Goal: Task Accomplishment & Management: Complete application form

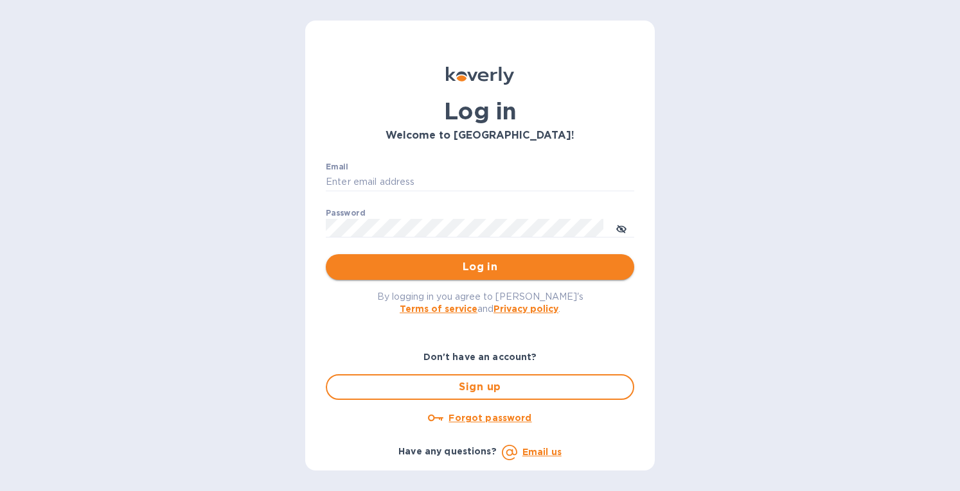
type input "[EMAIL_ADDRESS][DOMAIN_NAME]"
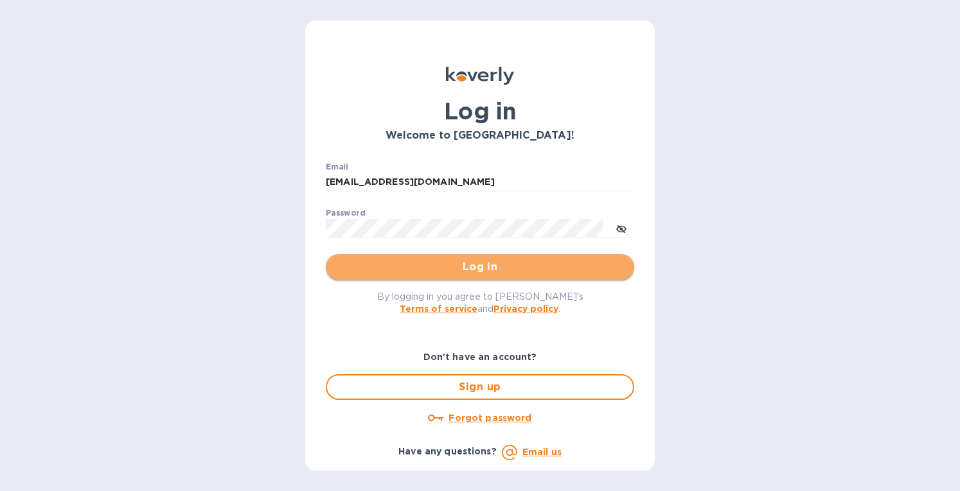
click at [461, 265] on span "Log in" at bounding box center [480, 267] width 288 height 15
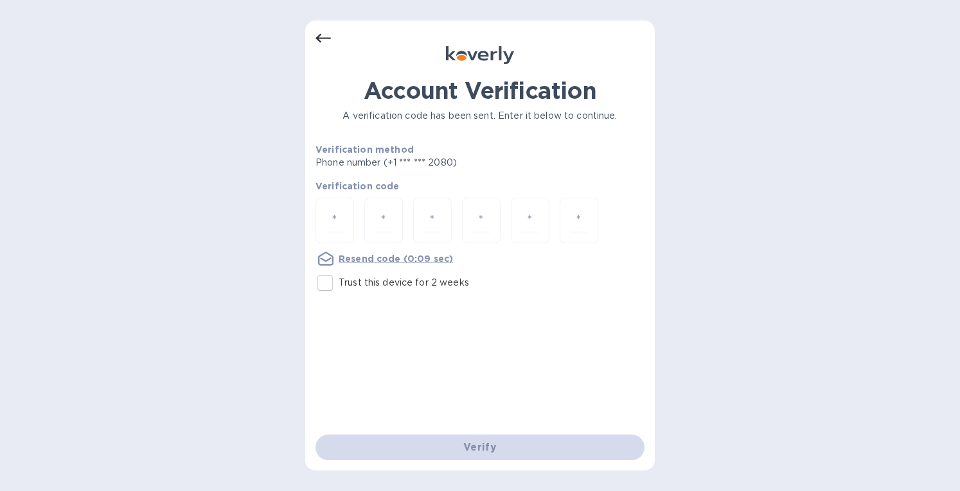
click at [324, 283] on input "Trust this device for 2 weeks" at bounding box center [325, 283] width 27 height 27
checkbox input "true"
click at [339, 225] on input "number" at bounding box center [334, 221] width 17 height 24
paste input "4"
type input "4"
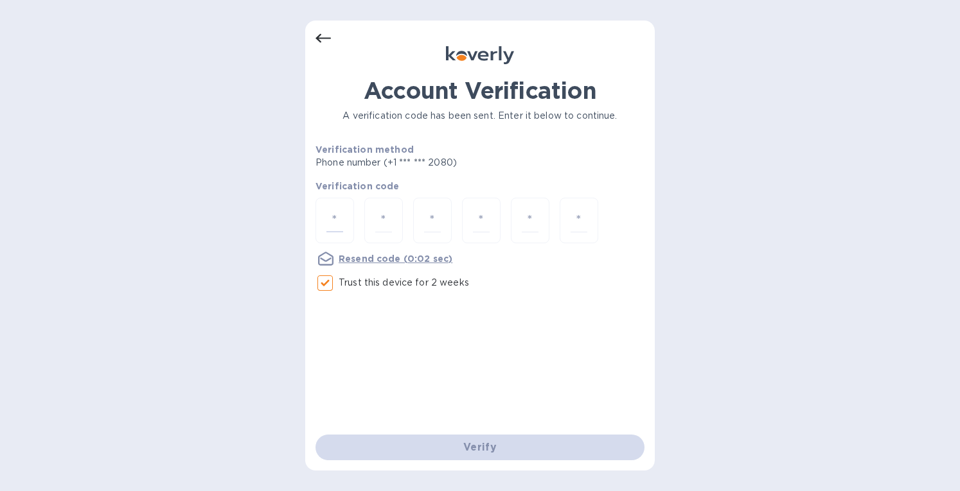
type input "5"
type input "2"
type input "4"
type input "2"
type input "6"
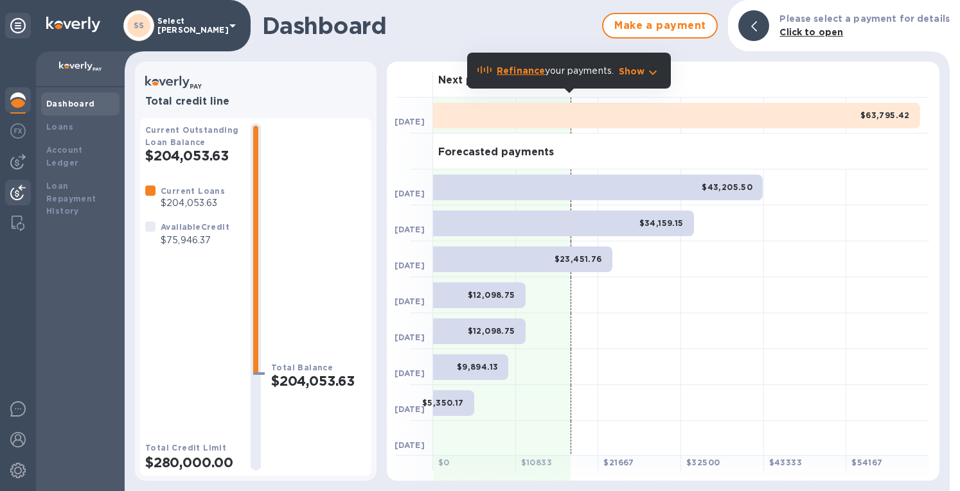
click at [19, 190] on img at bounding box center [17, 192] width 15 height 15
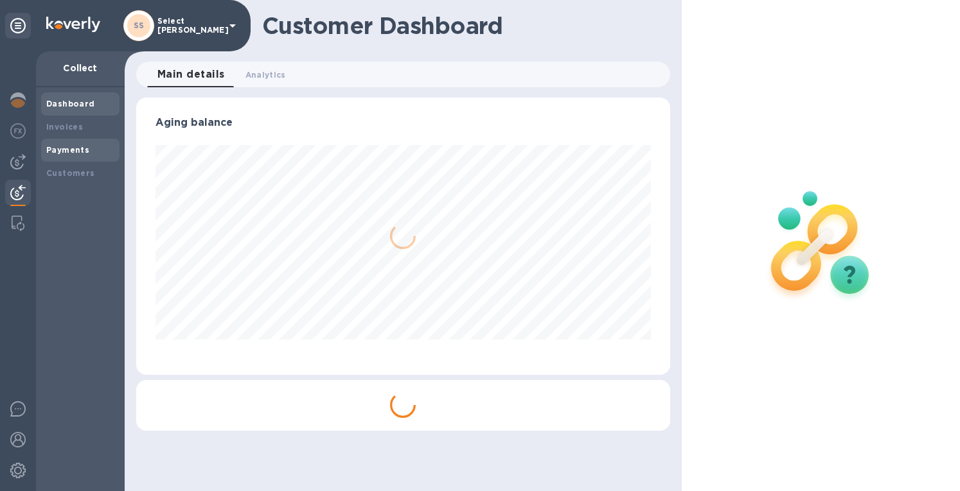
scroll to position [278, 528]
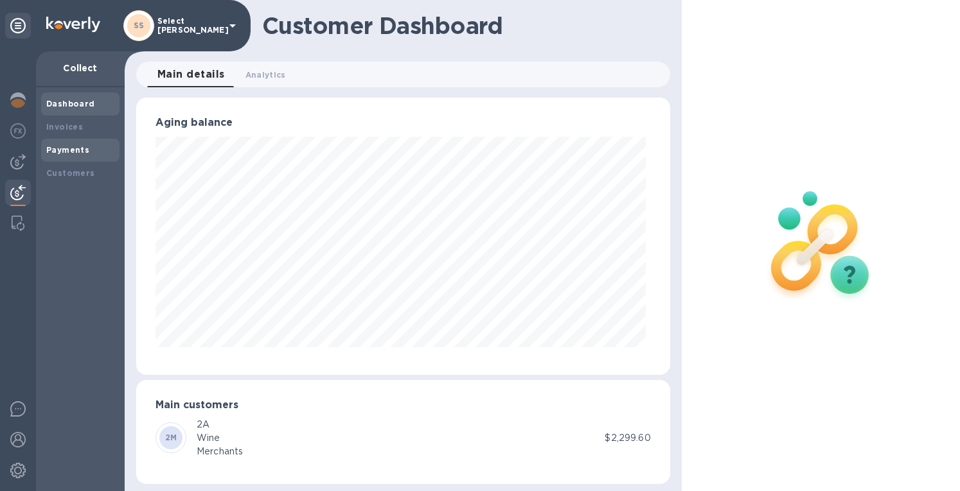
click at [58, 150] on b "Payments" at bounding box center [67, 150] width 43 height 10
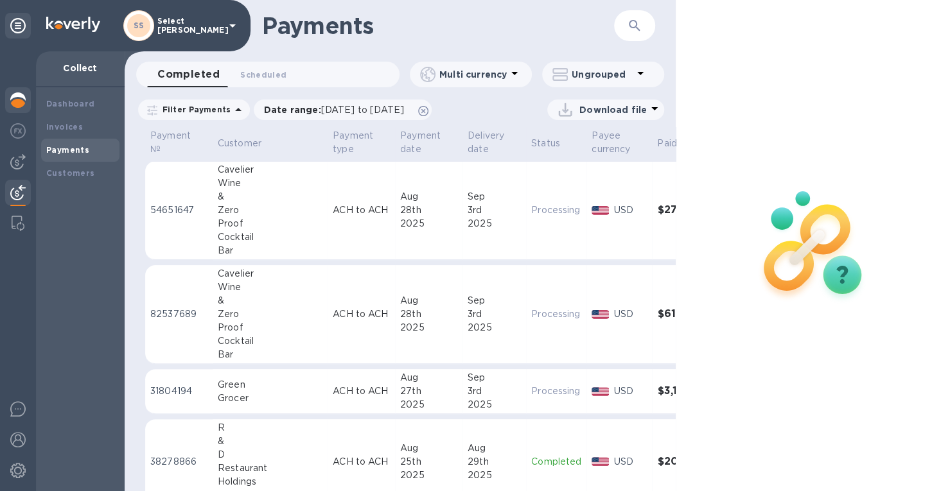
click at [21, 102] on img at bounding box center [17, 100] width 15 height 15
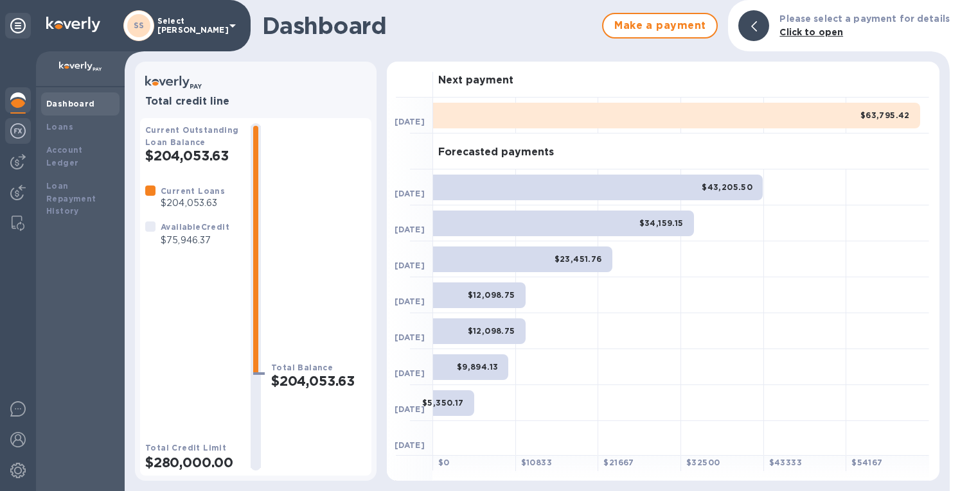
click at [19, 127] on img at bounding box center [17, 130] width 15 height 15
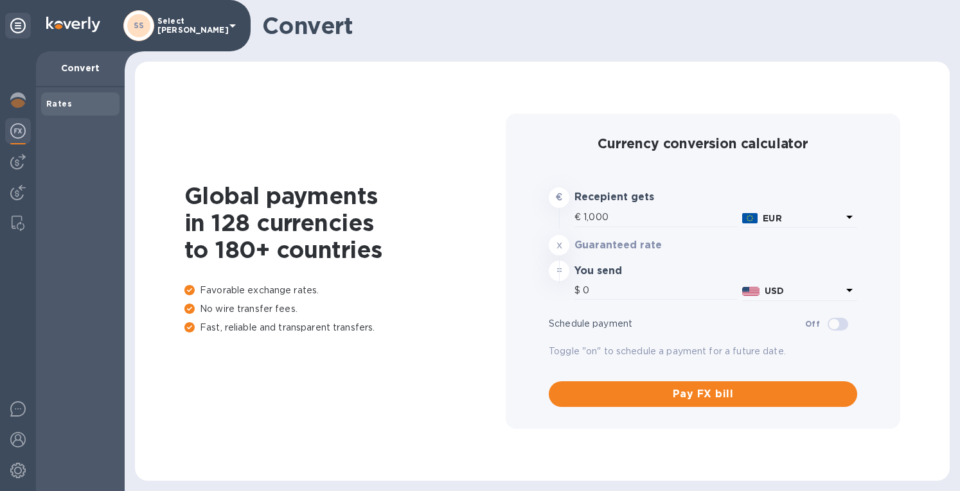
type input "1,182.4"
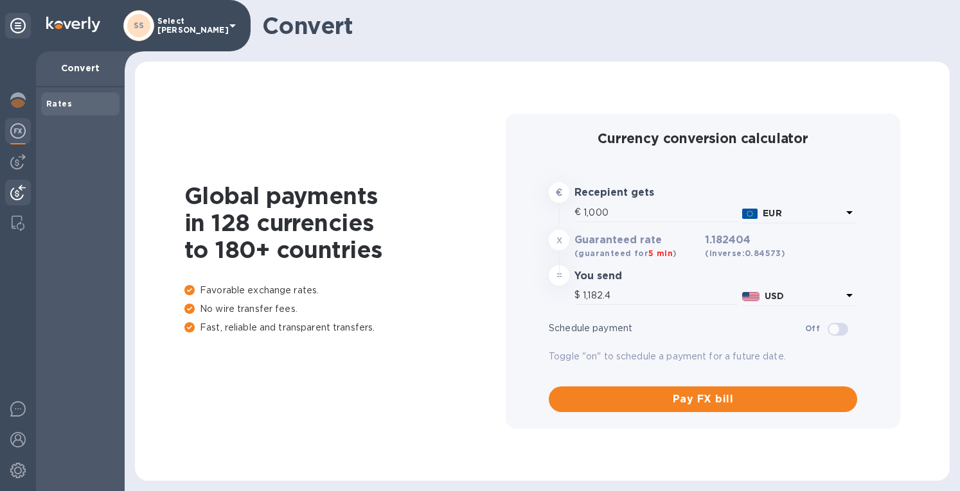
click at [16, 190] on img at bounding box center [17, 192] width 15 height 15
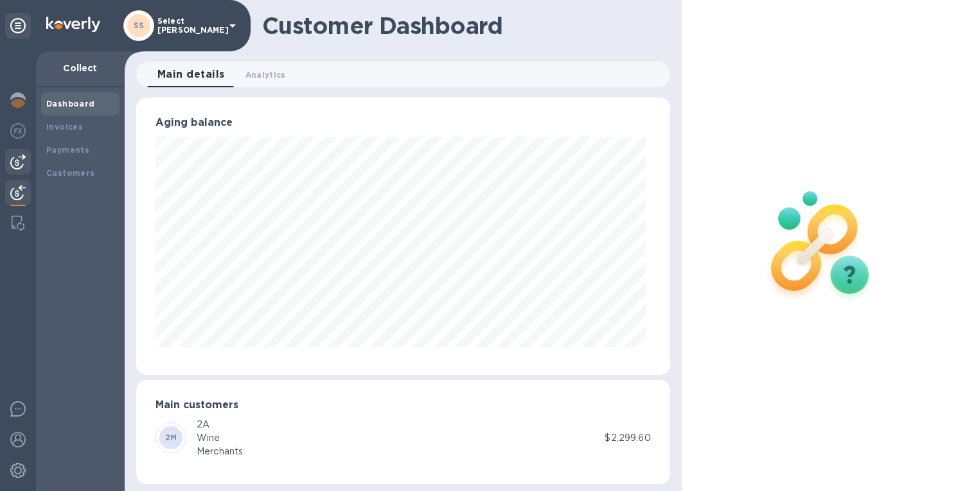
scroll to position [642129, 641878]
click at [21, 163] on img at bounding box center [17, 161] width 15 height 15
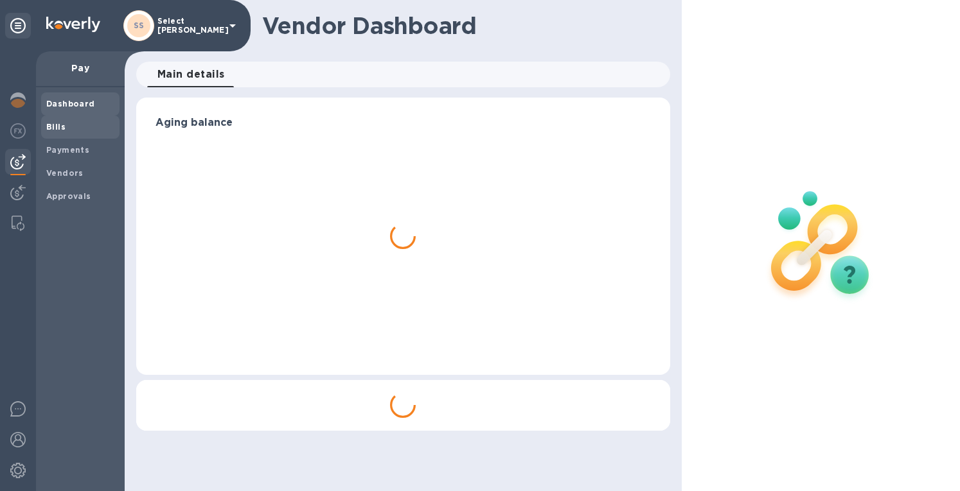
click at [58, 124] on b "Bills" at bounding box center [55, 127] width 19 height 10
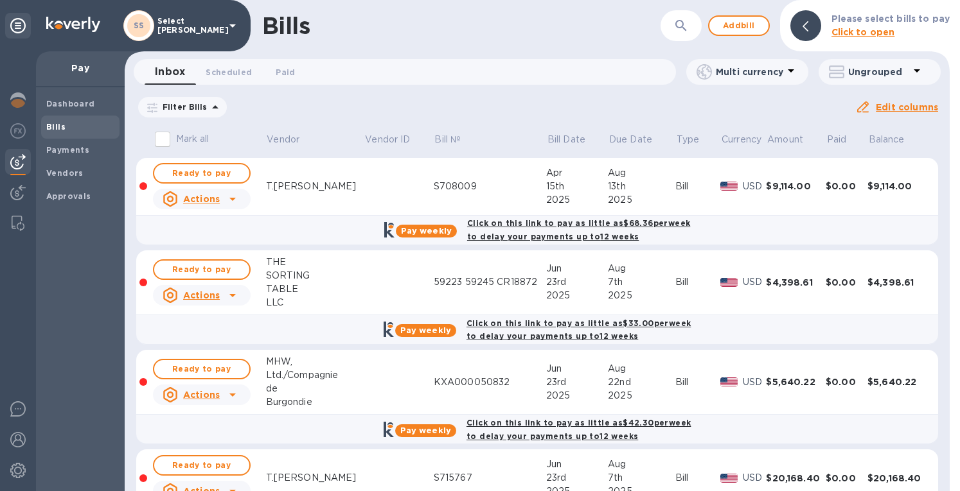
click at [0, 0] on icon at bounding box center [0, 0] width 0 height 0
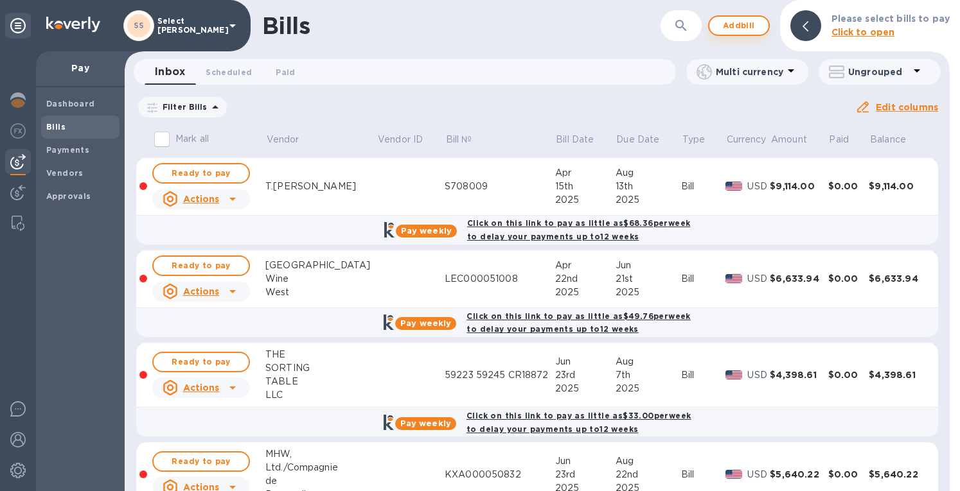
click at [742, 24] on span "Add bill" at bounding box center [738, 25] width 39 height 15
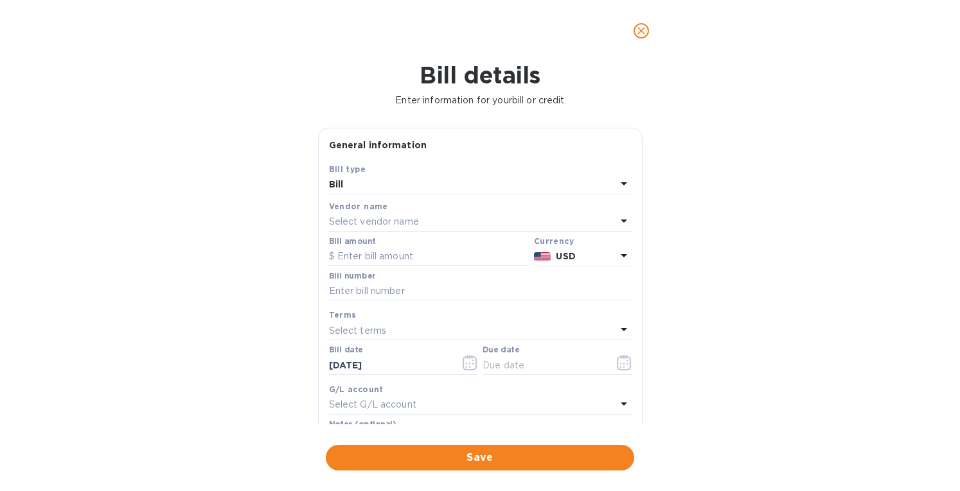
click at [648, 27] on span "close" at bounding box center [640, 30] width 15 height 15
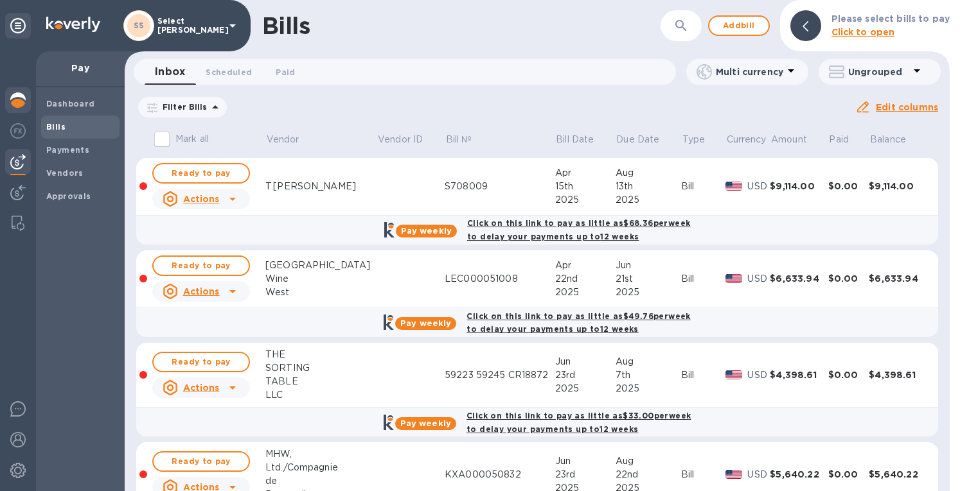
click at [27, 97] on div at bounding box center [18, 101] width 26 height 28
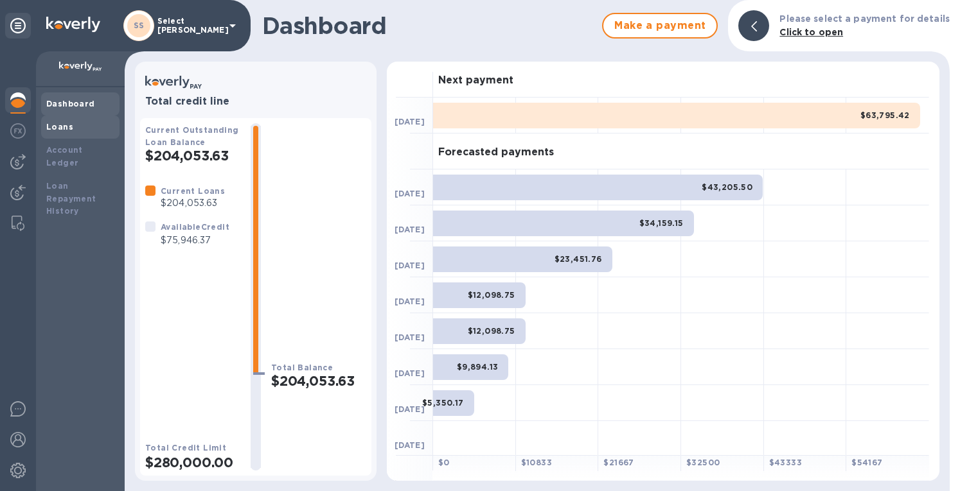
click at [64, 121] on div "Loans" at bounding box center [80, 127] width 68 height 13
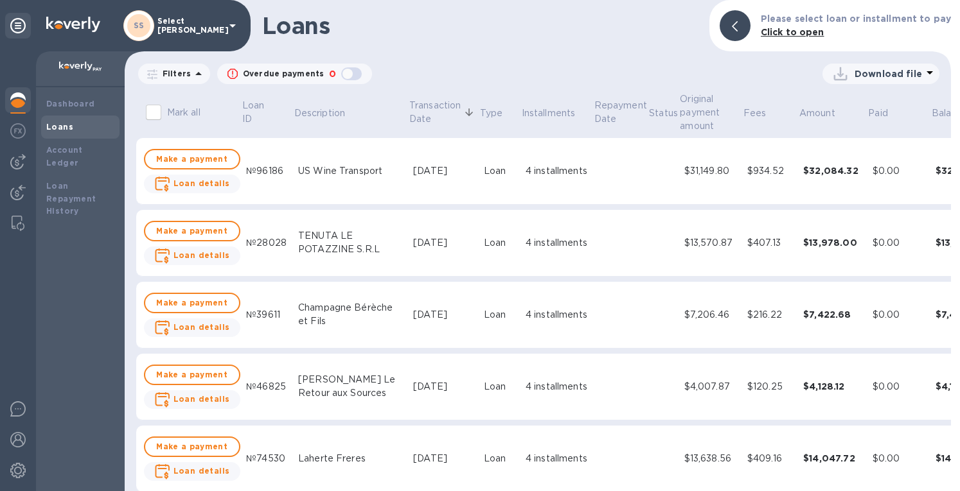
click at [872, 172] on div "$0.00" at bounding box center [898, 170] width 53 height 13
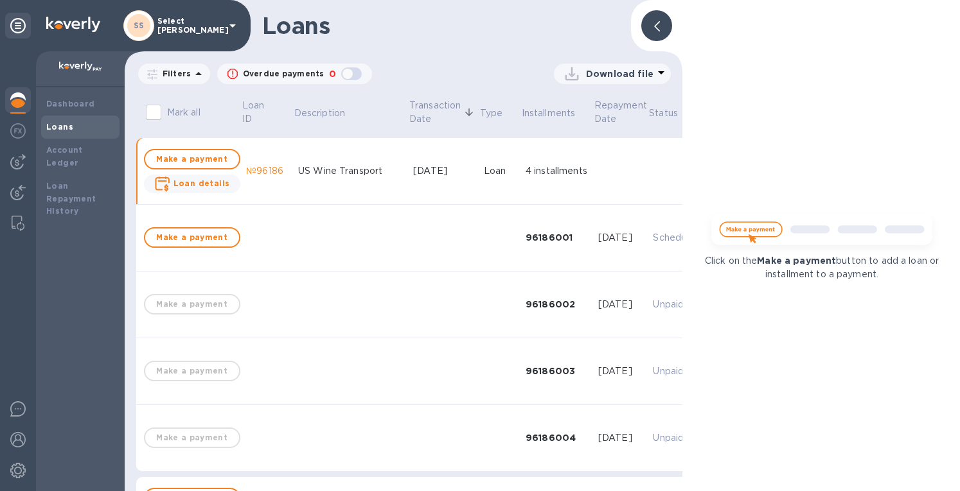
click at [651, 26] on div at bounding box center [656, 25] width 31 height 31
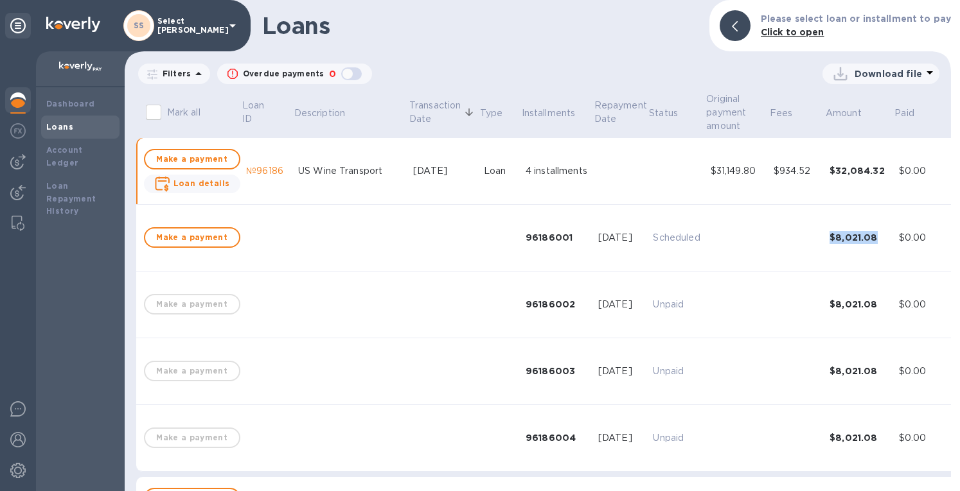
drag, startPoint x: 781, startPoint y: 240, endPoint x: 851, endPoint y: 237, distance: 69.4
click at [851, 237] on tr "Make a payment 96186001 [DATE] Scheduled $8,021.08 $0.00 $8,021.08" at bounding box center [590, 238] width 908 height 67
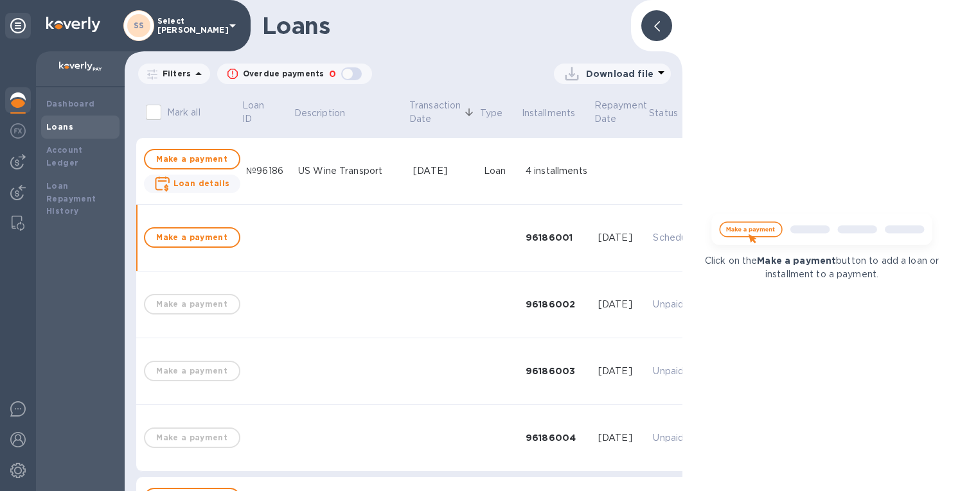
scroll to position [49, 0]
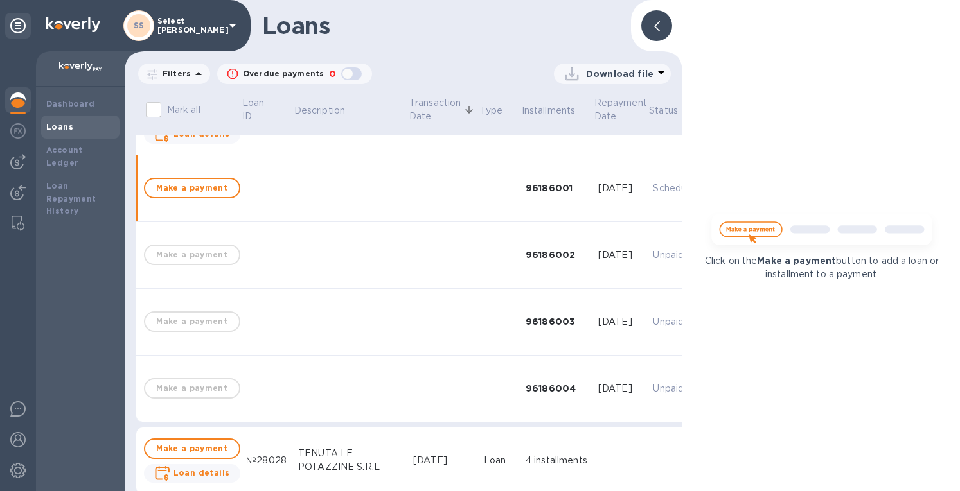
click at [655, 24] on icon at bounding box center [657, 26] width 6 height 10
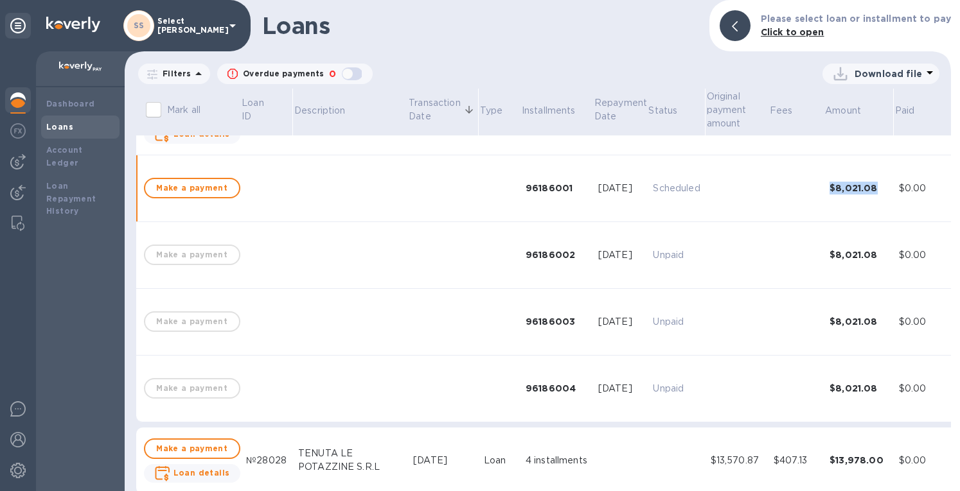
drag, startPoint x: 797, startPoint y: 192, endPoint x: 856, endPoint y: 191, distance: 58.5
click at [856, 191] on td "$8,021.08" at bounding box center [858, 188] width 69 height 67
copy div "$8,021.08"
click at [19, 160] on img at bounding box center [17, 161] width 15 height 15
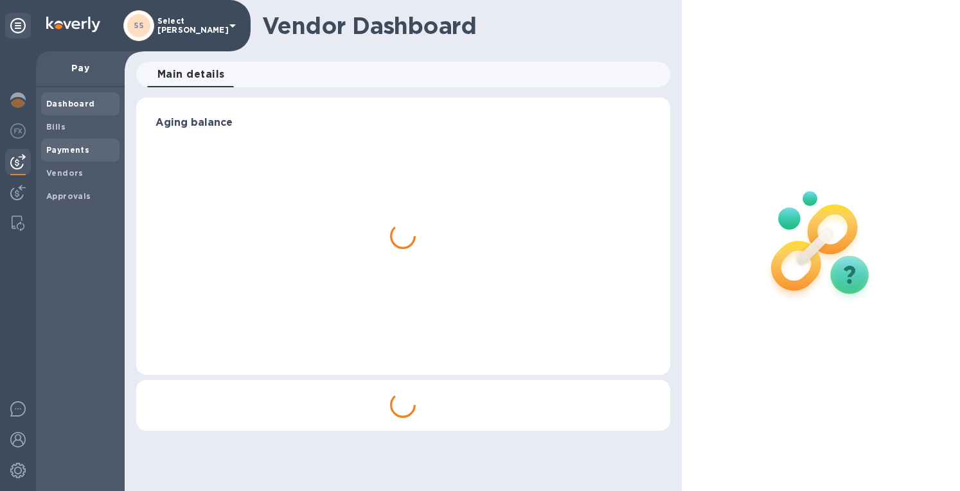
click at [57, 155] on span "Payments" at bounding box center [67, 150] width 43 height 13
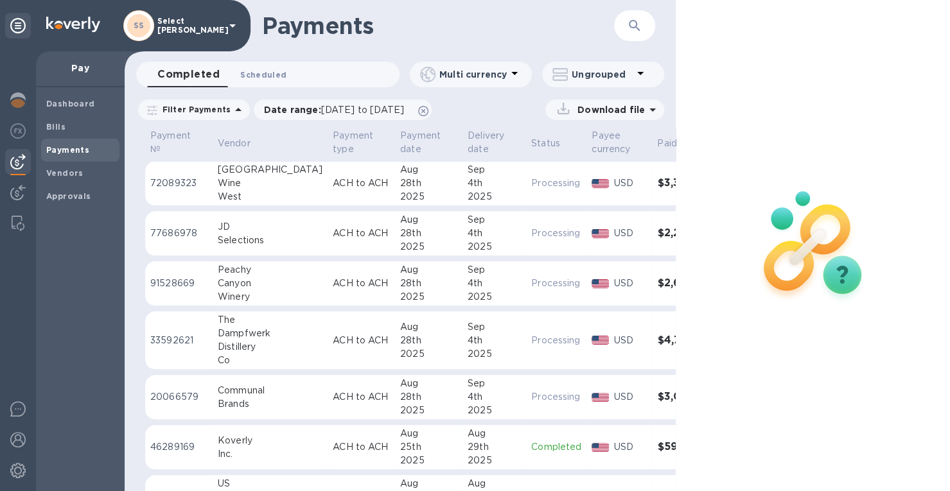
click at [245, 78] on span "Scheduled 0" at bounding box center [263, 74] width 46 height 13
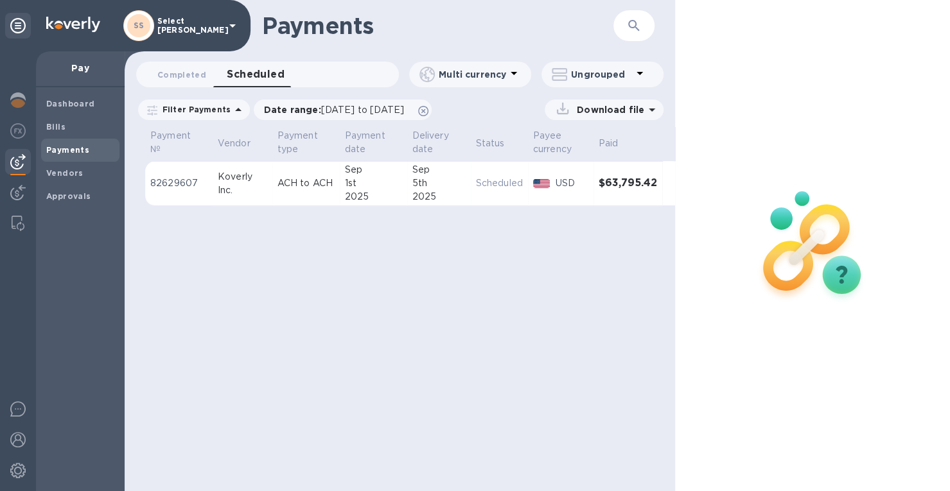
click at [632, 107] on p "Download file" at bounding box center [608, 109] width 73 height 13
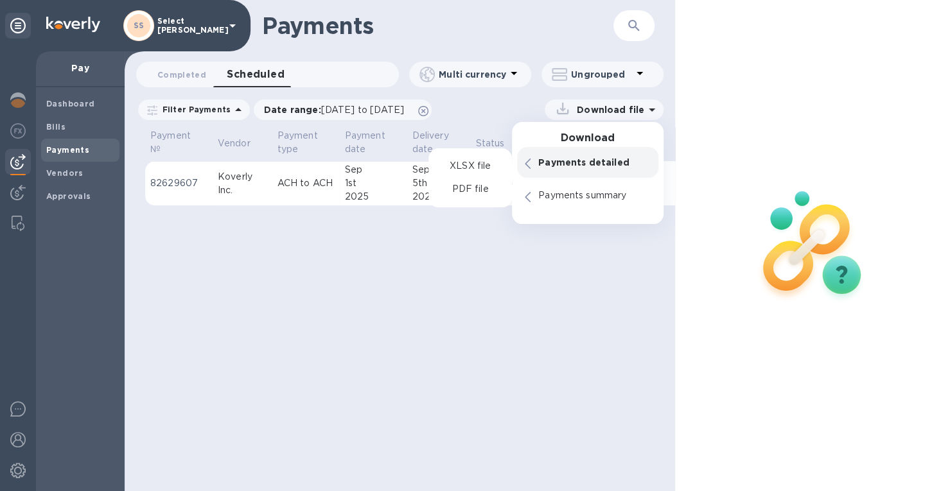
click at [586, 159] on p "Payments detailed" at bounding box center [594, 162] width 112 height 13
click at [475, 167] on p "XLSX file" at bounding box center [469, 166] width 43 height 13
click at [19, 101] on img at bounding box center [17, 100] width 15 height 15
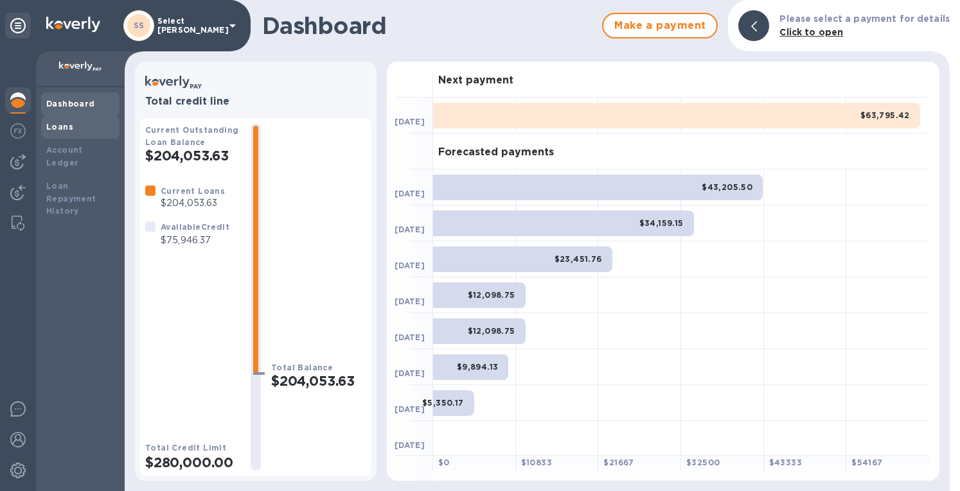
click at [66, 130] on b "Loans" at bounding box center [59, 127] width 27 height 10
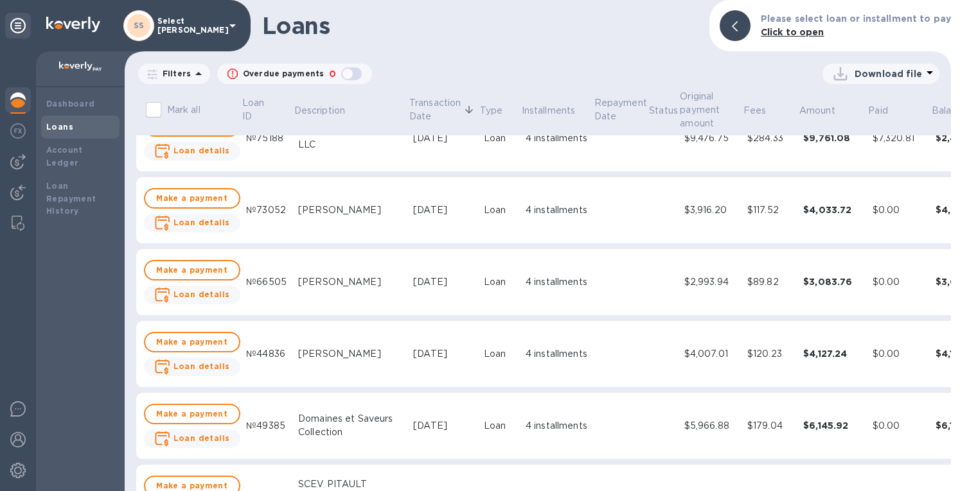
scroll to position [1028, 0]
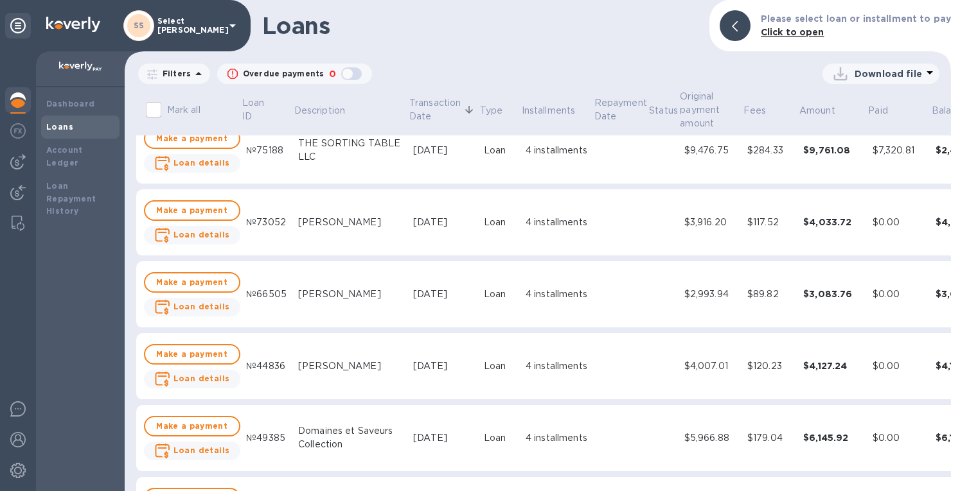
click at [348, 296] on div "[PERSON_NAME]" at bounding box center [350, 294] width 105 height 13
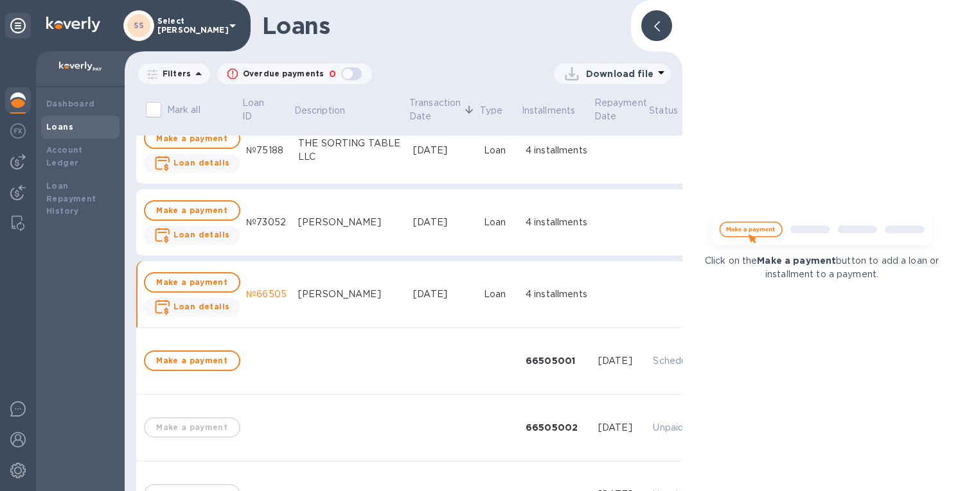
click at [659, 20] on span at bounding box center [657, 26] width 6 height 12
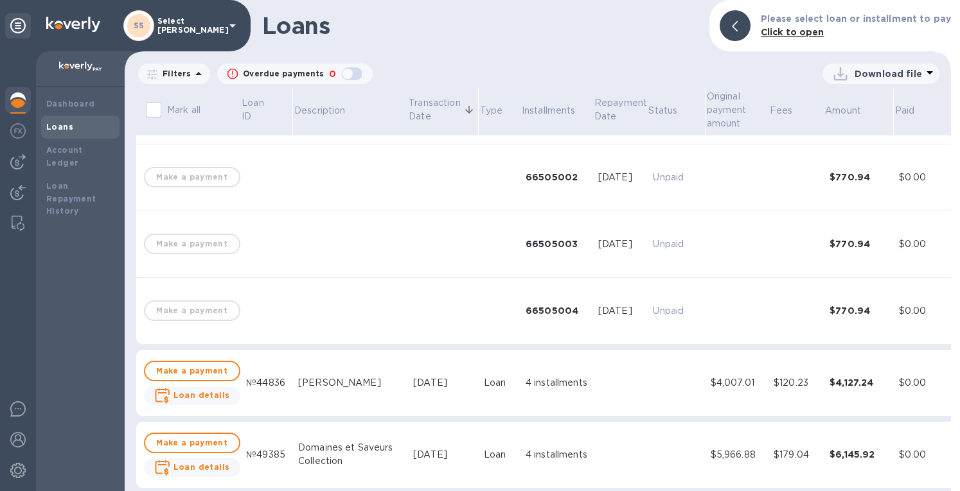
scroll to position [1285, 0]
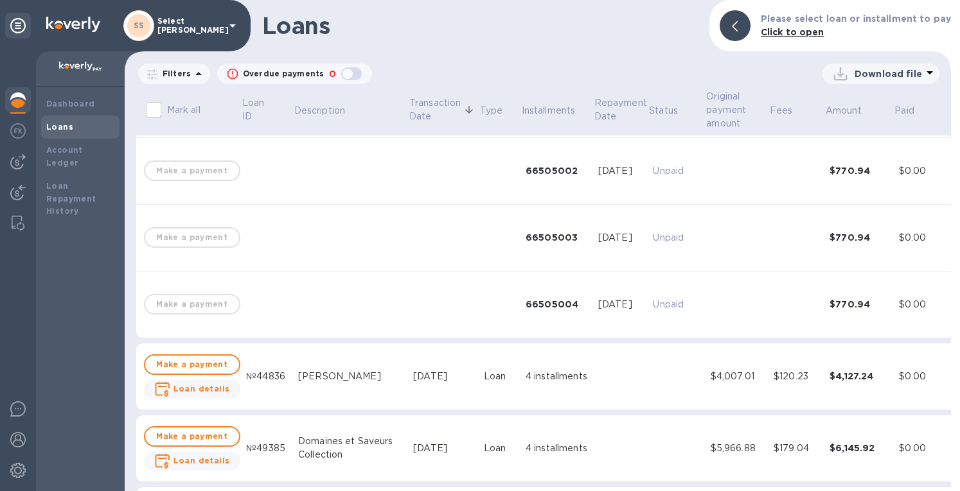
click at [711, 381] on div "$4,007.01" at bounding box center [737, 376] width 53 height 13
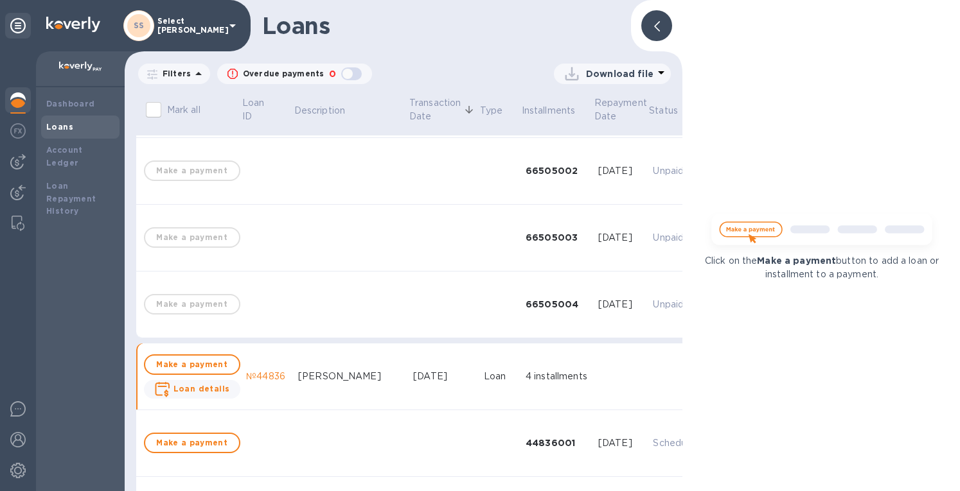
click at [655, 32] on div at bounding box center [656, 25] width 31 height 31
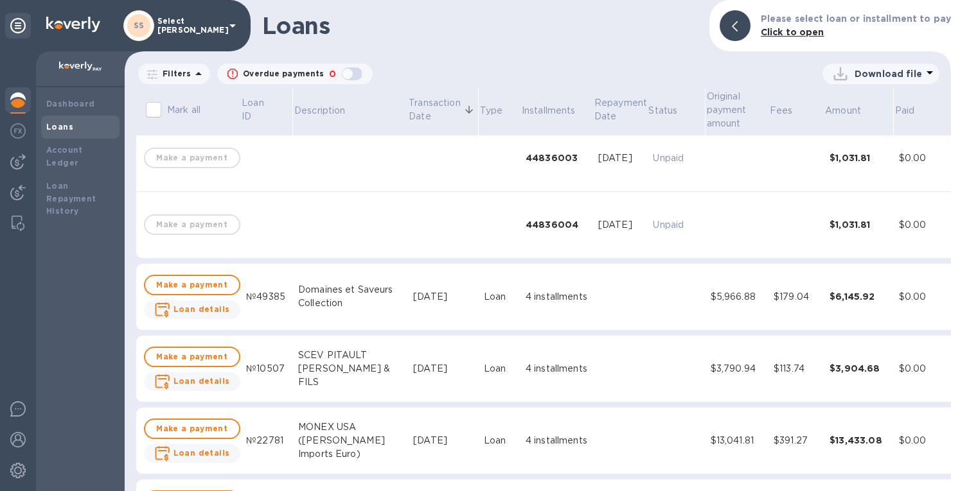
scroll to position [1799, 0]
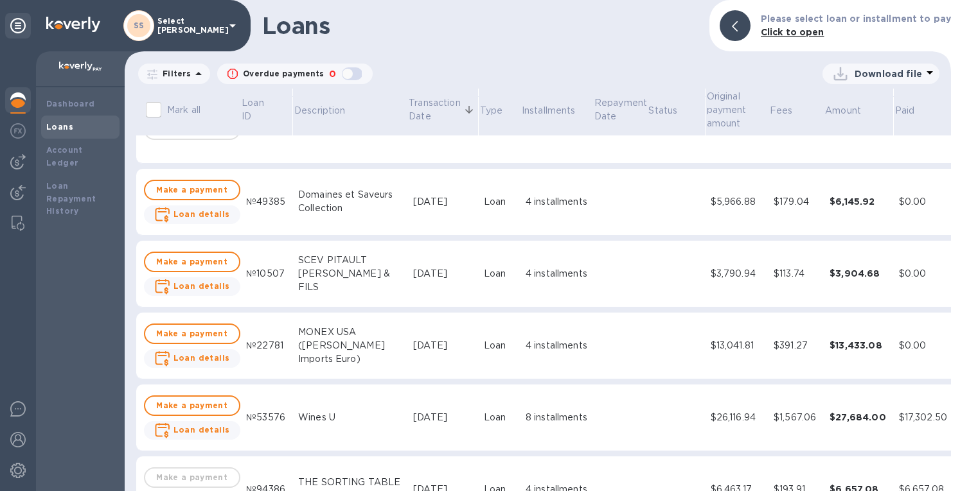
click at [711, 195] on div "$5,966.88" at bounding box center [737, 201] width 53 height 13
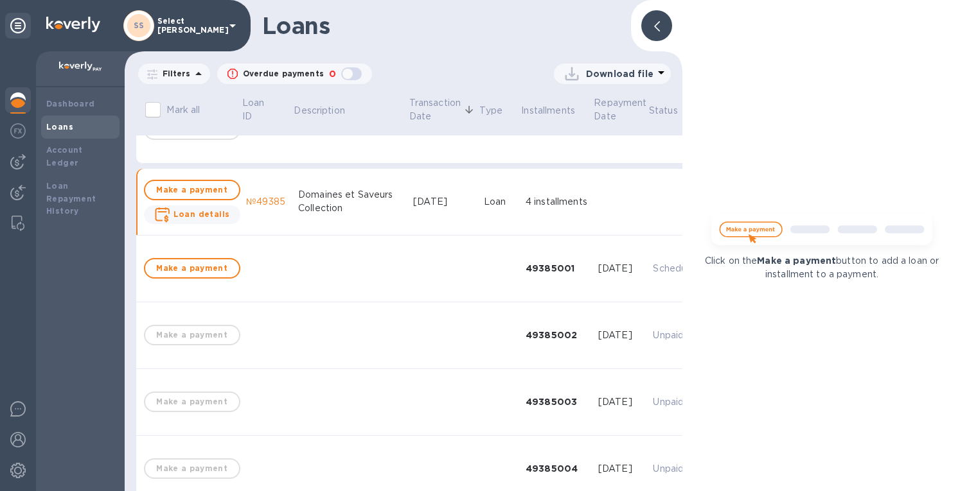
click at [650, 26] on div at bounding box center [656, 25] width 31 height 31
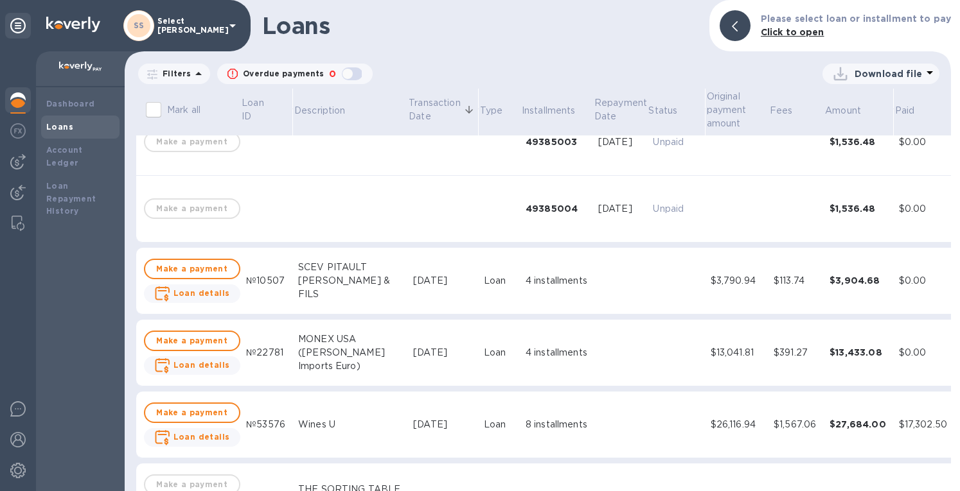
scroll to position [2184, 0]
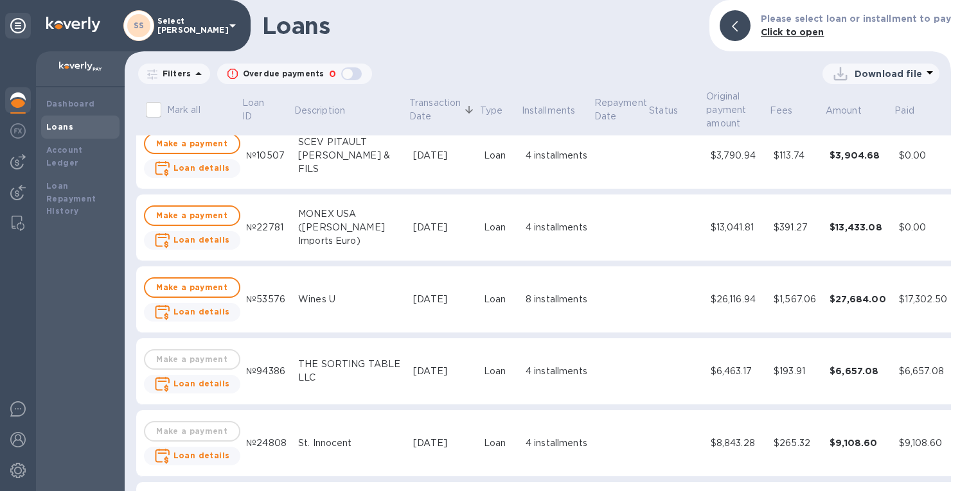
click at [343, 156] on div "SCEV PITAULT [PERSON_NAME] & FILS" at bounding box center [350, 156] width 105 height 40
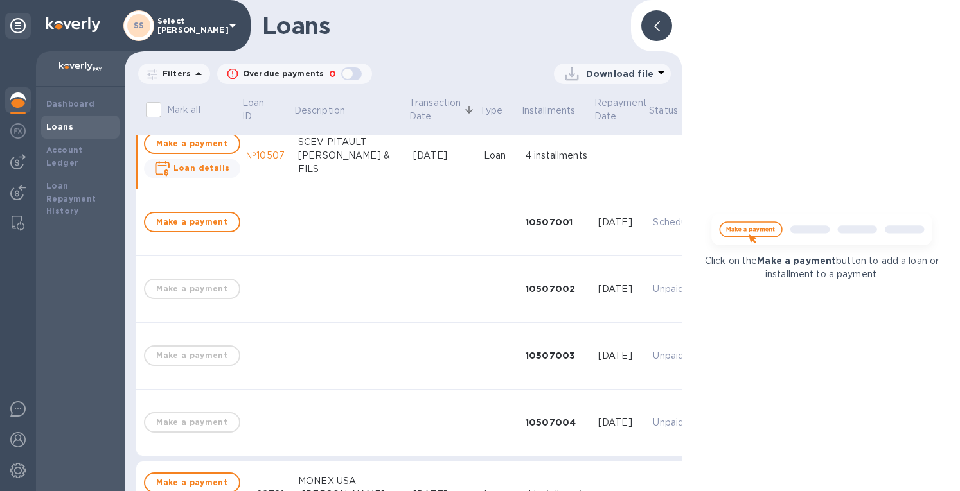
click at [662, 18] on div at bounding box center [656, 25] width 31 height 31
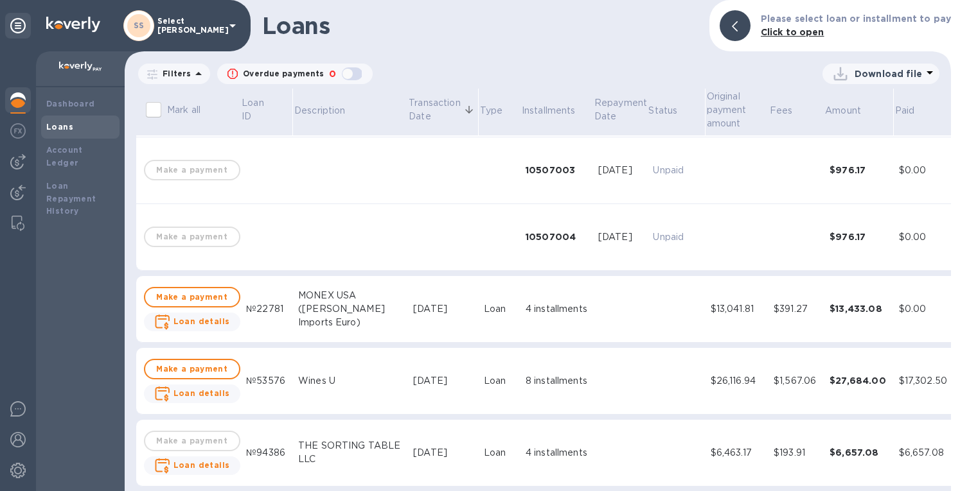
scroll to position [2441, 0]
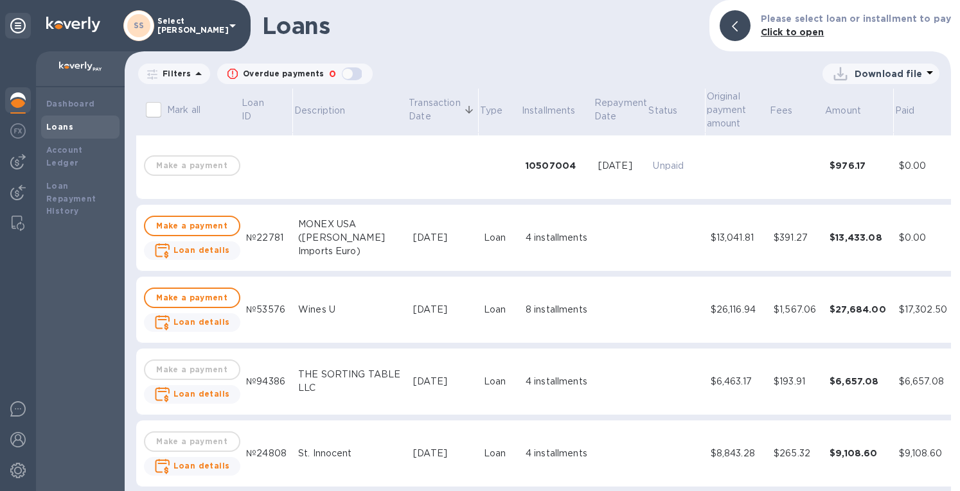
click at [379, 229] on td "MONEX USA ([PERSON_NAME] Imports Euro)" at bounding box center [350, 238] width 115 height 67
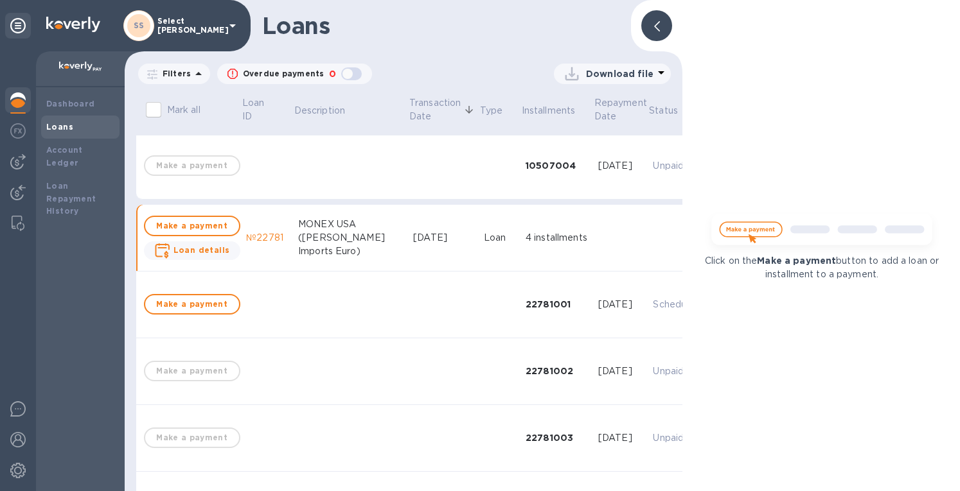
click at [650, 28] on div at bounding box center [656, 25] width 31 height 31
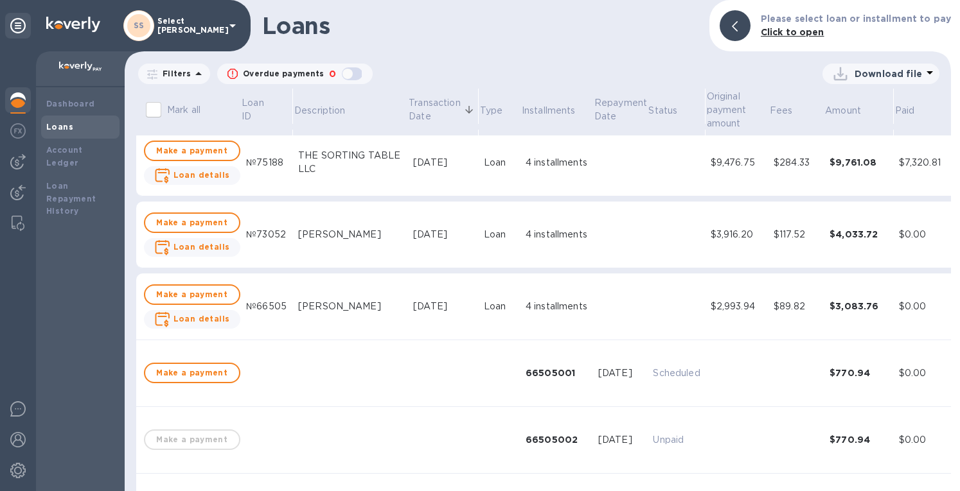
scroll to position [1028, 0]
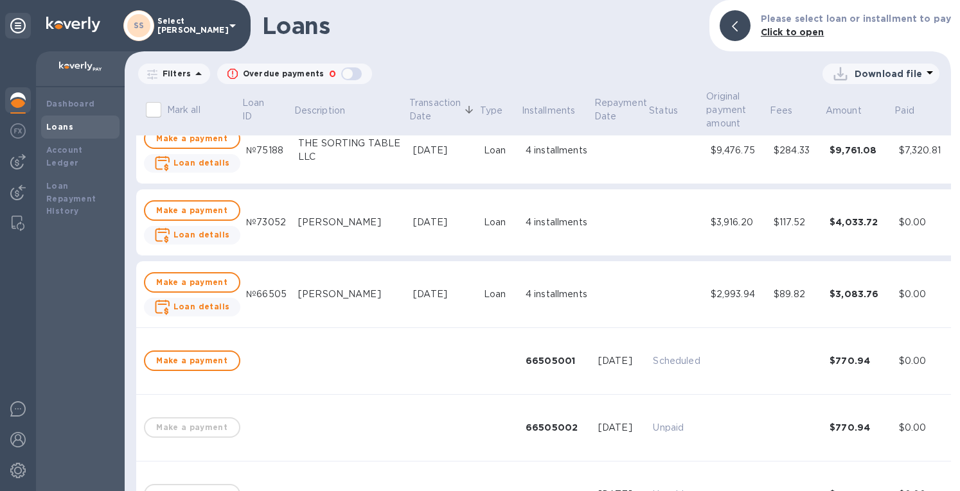
click at [773, 222] on div "$117.52" at bounding box center [796, 222] width 46 height 13
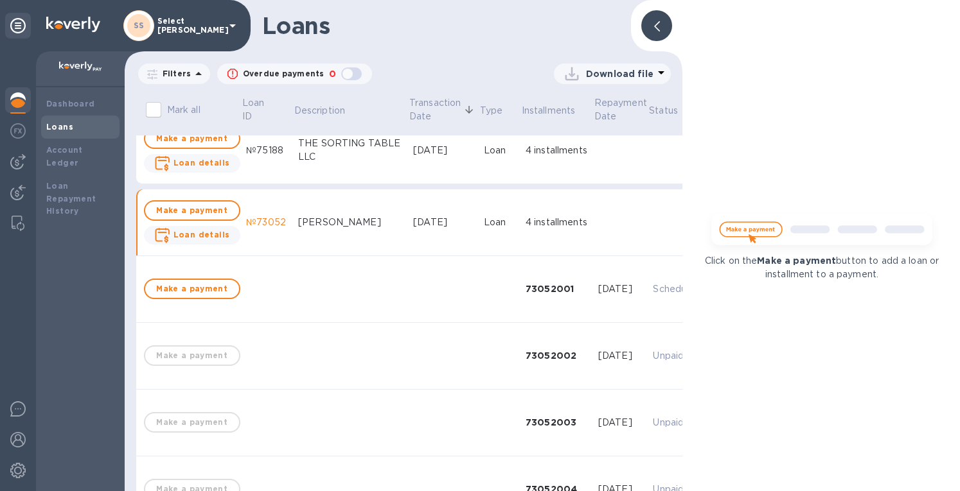
click at [652, 21] on div at bounding box center [656, 25] width 31 height 31
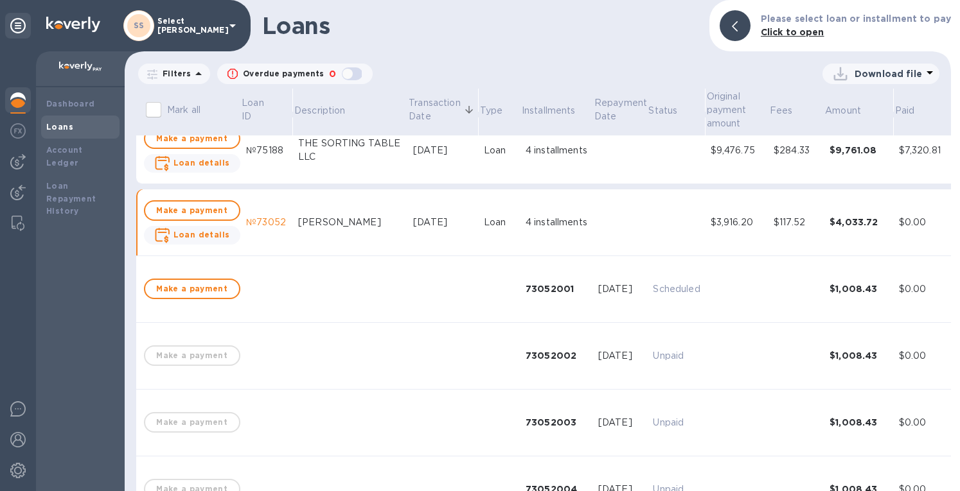
click at [18, 100] on img at bounding box center [17, 100] width 15 height 15
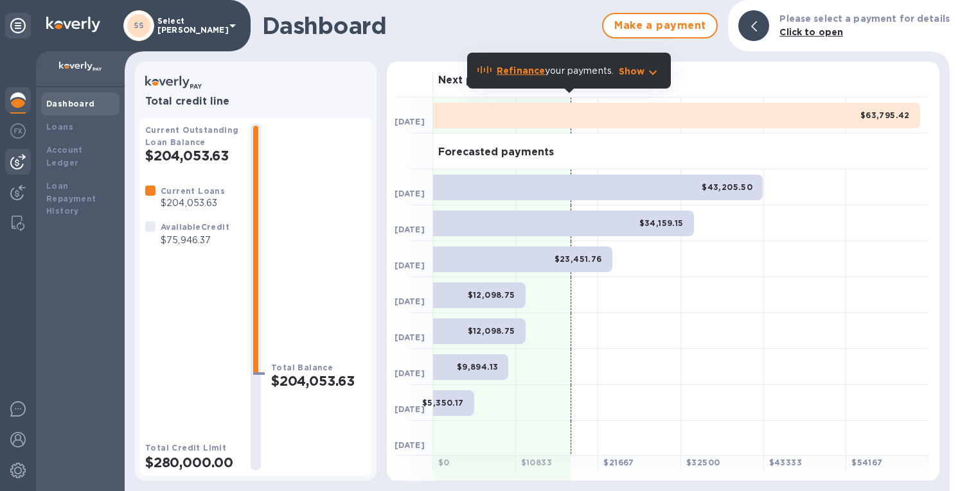
click at [13, 157] on img at bounding box center [17, 161] width 15 height 15
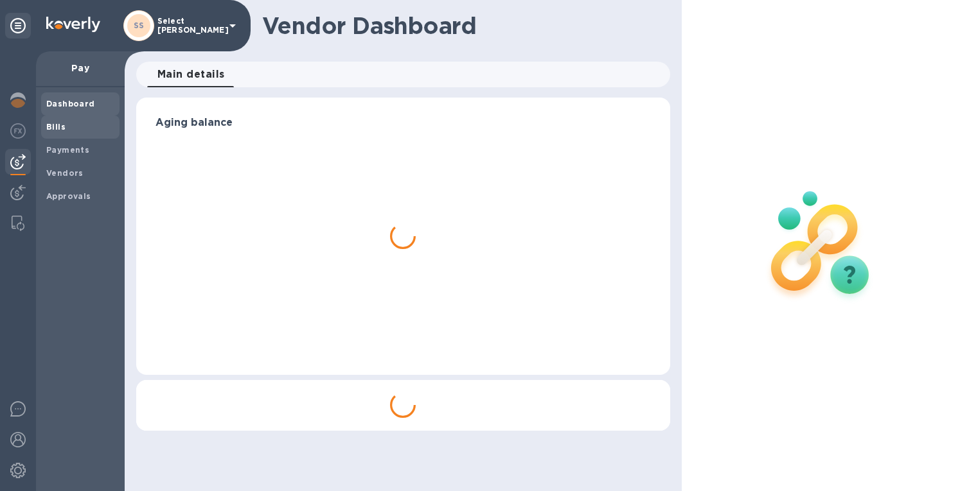
click at [53, 124] on b "Bills" at bounding box center [55, 127] width 19 height 10
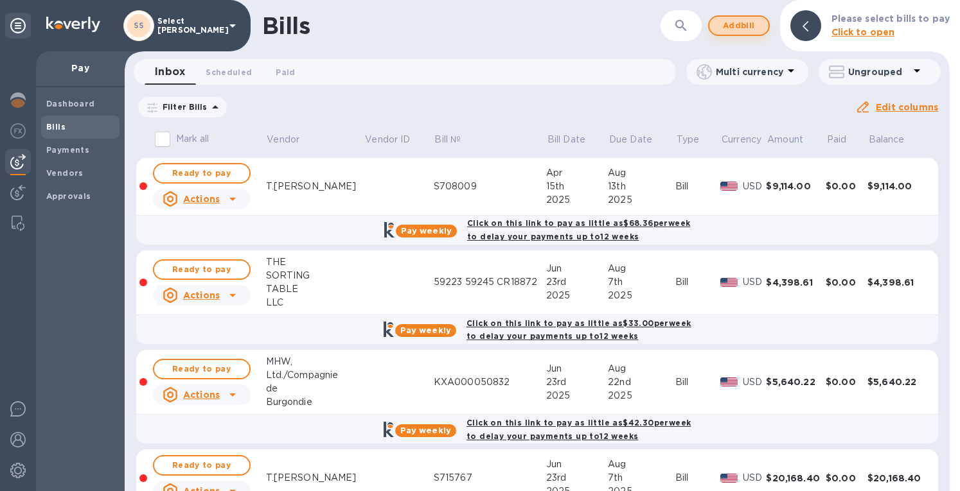
click at [712, 30] on button "Add bill" at bounding box center [739, 25] width 62 height 21
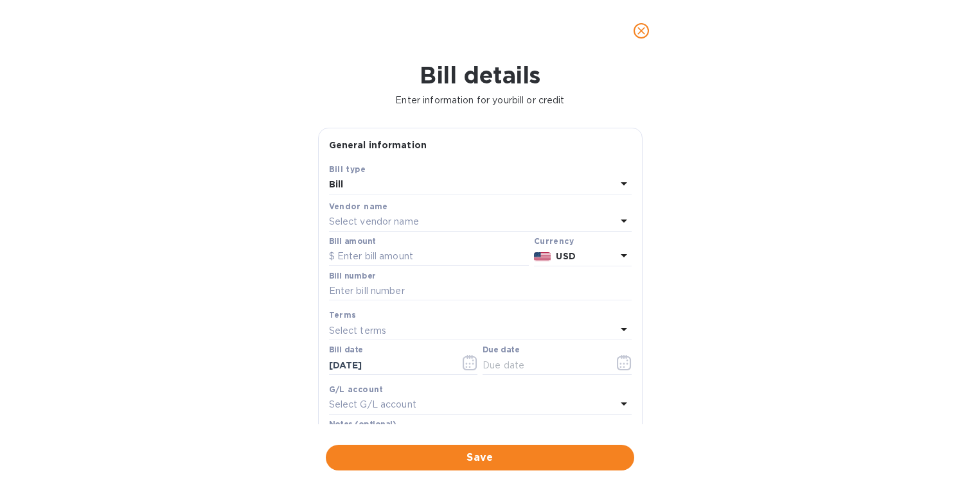
scroll to position [184, 0]
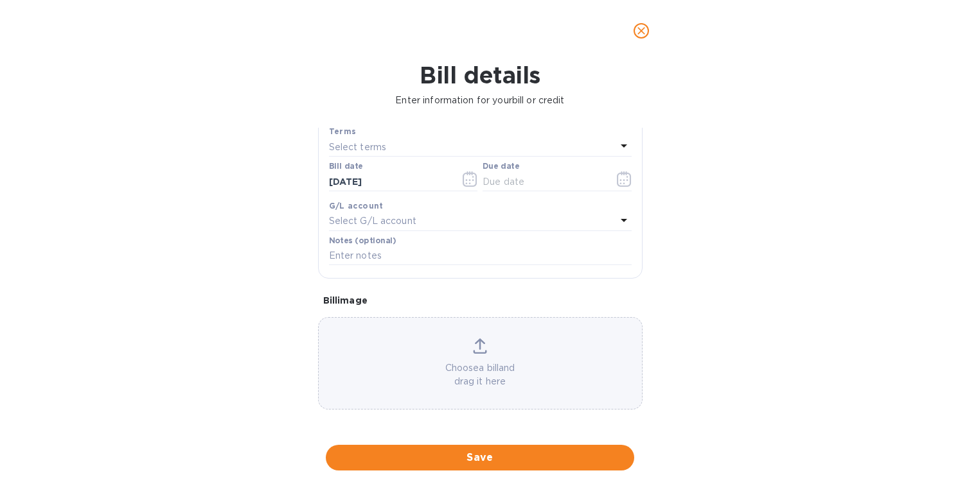
click at [482, 358] on div "Choose a bill and drag it here" at bounding box center [480, 364] width 323 height 50
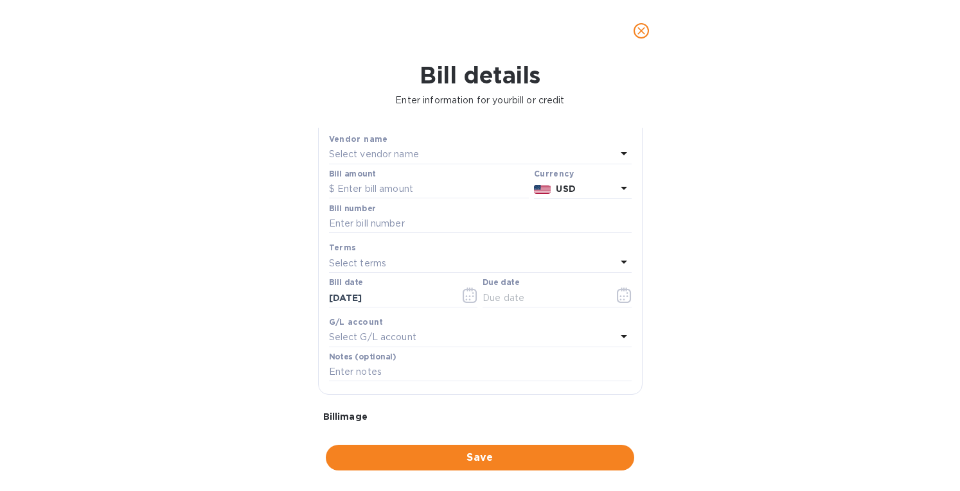
scroll to position [55, 0]
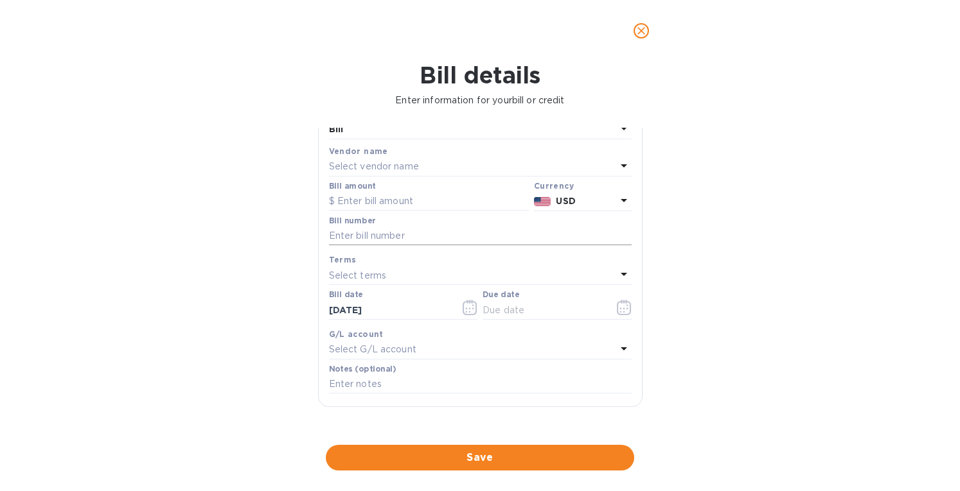
click at [357, 233] on input "text" at bounding box center [480, 236] width 303 height 19
click at [233, 249] on div "Bill details Enter information for your bill or credit General information Save…" at bounding box center [480, 277] width 960 height 430
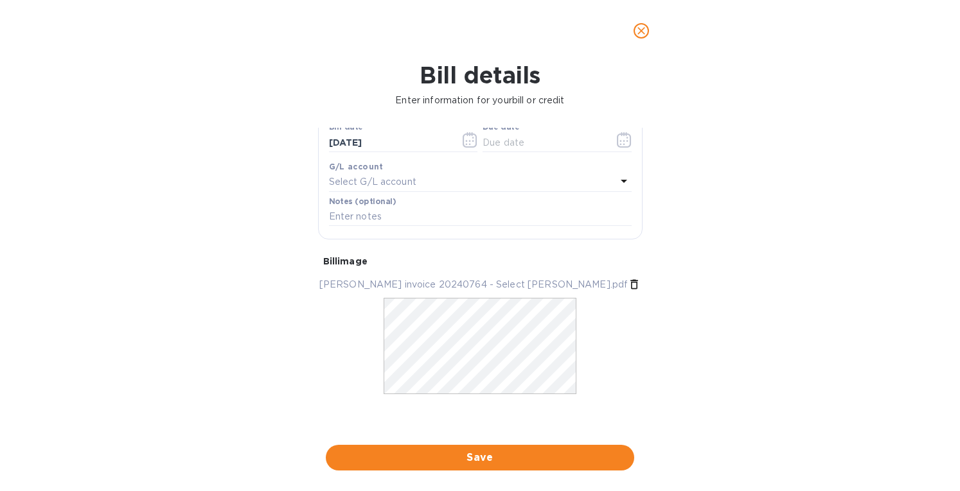
scroll to position [0, 0]
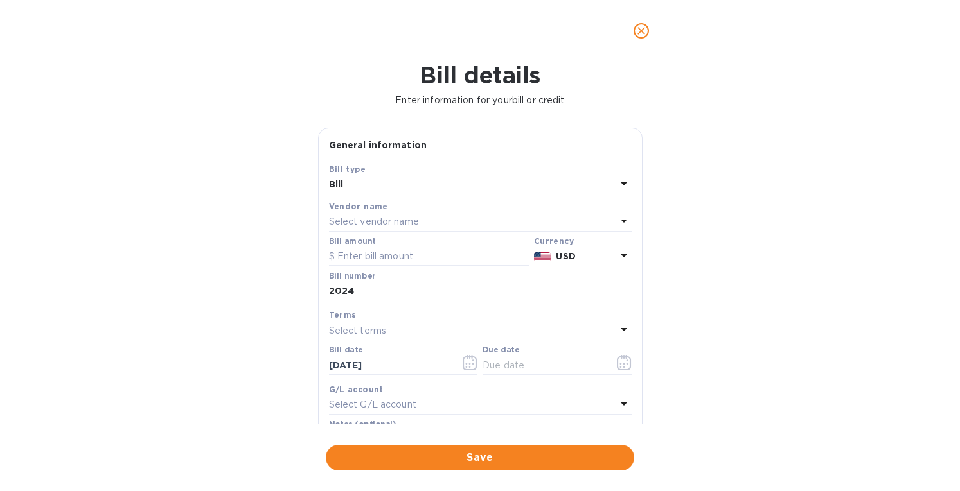
click at [365, 293] on input "2024" at bounding box center [480, 291] width 303 height 19
type input "20240764"
click at [365, 218] on p "Select vendor name" at bounding box center [374, 221] width 90 height 13
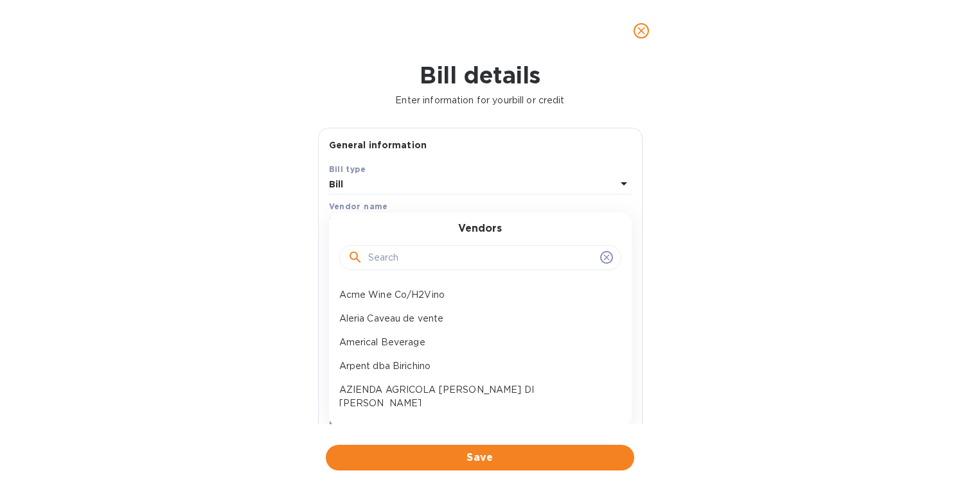
click at [387, 254] on input "text" at bounding box center [481, 258] width 227 height 19
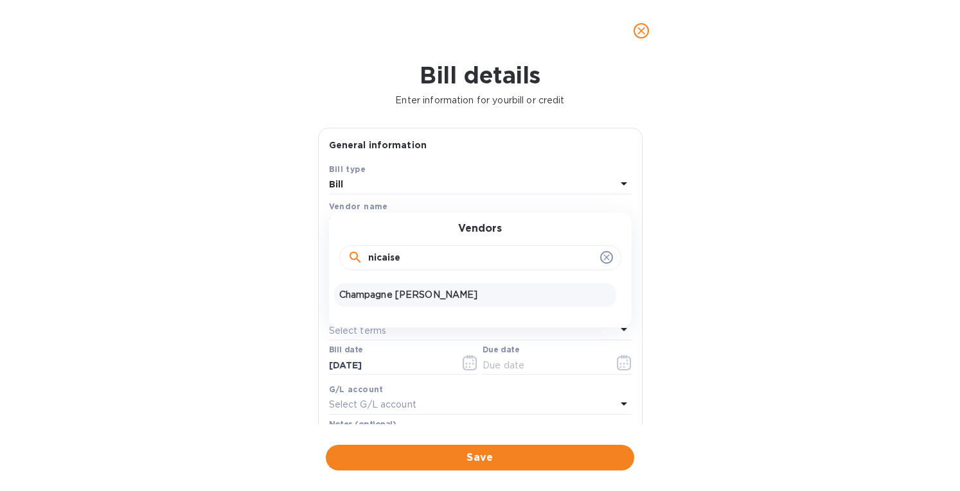
type input "nicaise"
click at [387, 299] on p "Champagne [PERSON_NAME]" at bounding box center [475, 294] width 272 height 13
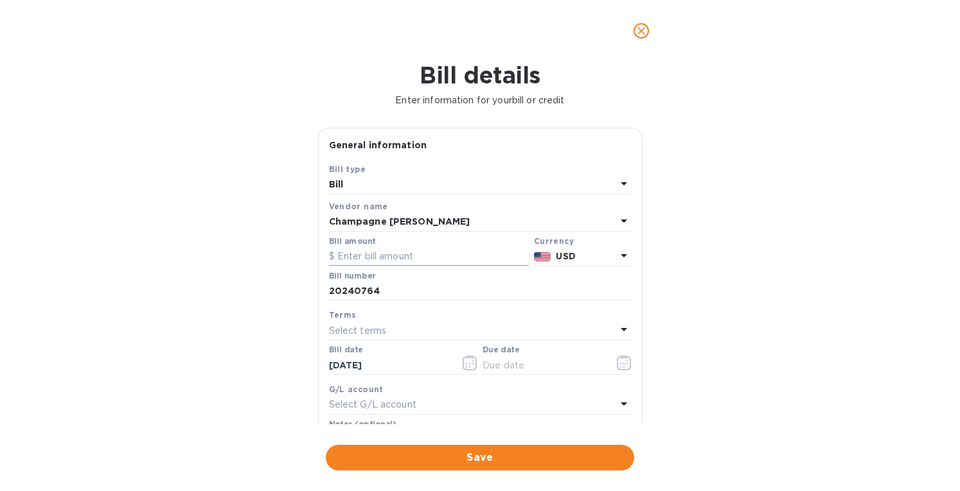
click at [361, 258] on input "text" at bounding box center [429, 256] width 200 height 19
paste input "82."
drag, startPoint x: 350, startPoint y: 256, endPoint x: 315, endPoint y: 258, distance: 35.4
click at [315, 258] on div "General information Save Bill type Bill Vendor name [PERSON_NAME] [PERSON_NAME]…" at bounding box center [480, 276] width 337 height 297
type input "8,567.16"
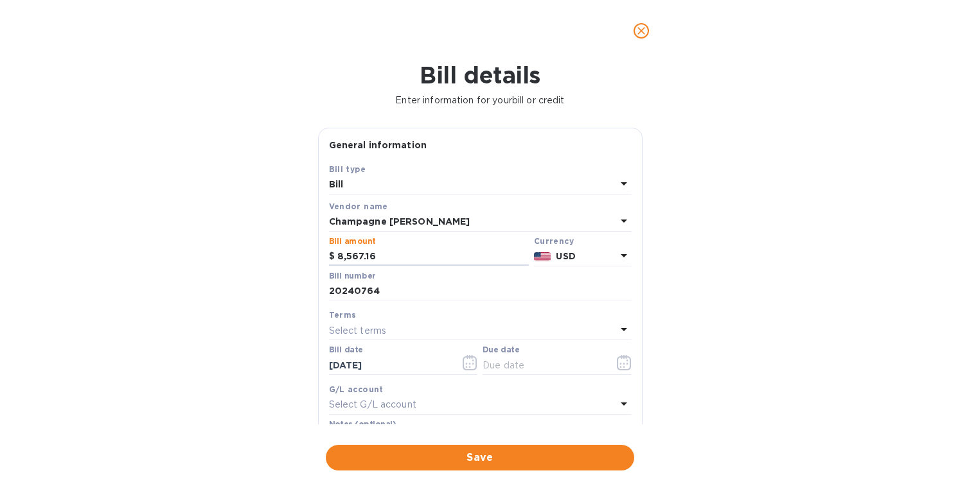
click at [590, 252] on p "USD" at bounding box center [586, 256] width 60 height 13
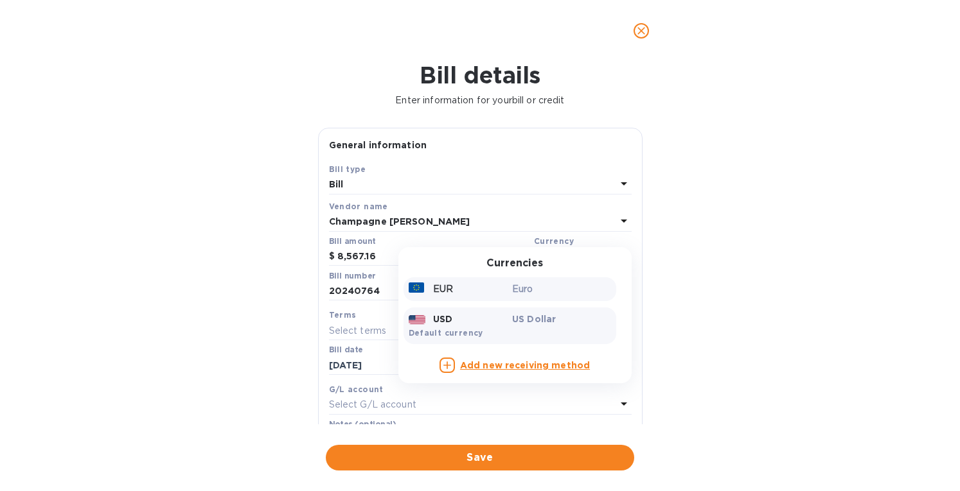
click at [473, 289] on div "EUR" at bounding box center [458, 289] width 104 height 19
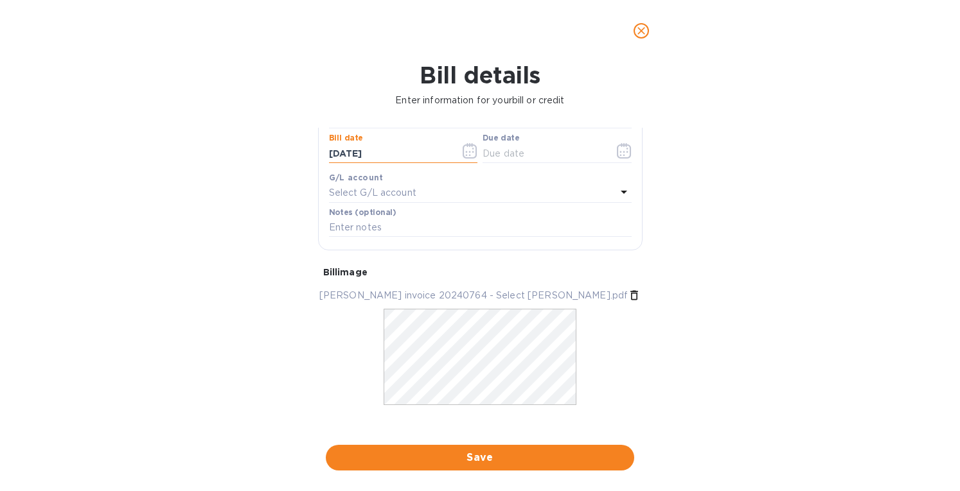
drag, startPoint x: 388, startPoint y: 143, endPoint x: 297, endPoint y: 134, distance: 91.6
click at [297, 134] on div "Bill details Enter information for your bill or credit General information Save…" at bounding box center [480, 277] width 960 height 430
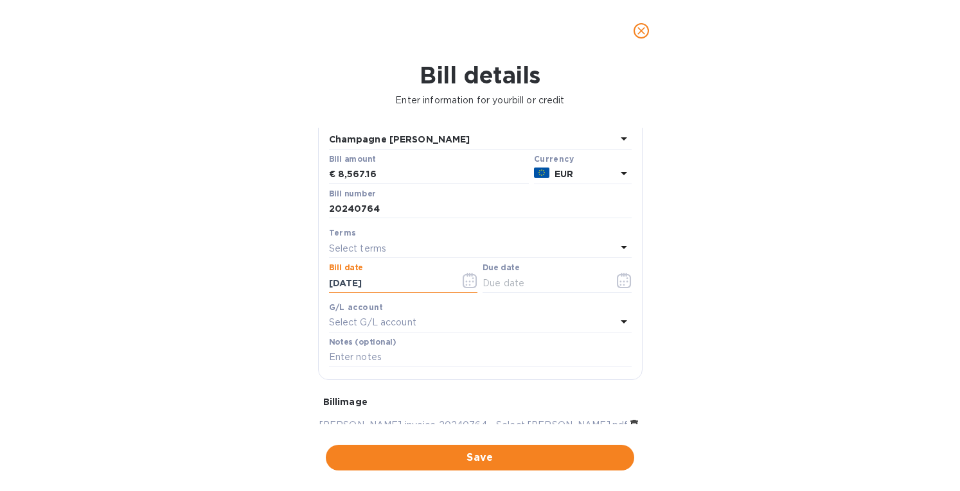
type input "[DATE]"
click at [371, 249] on p "Select terms" at bounding box center [358, 248] width 58 height 13
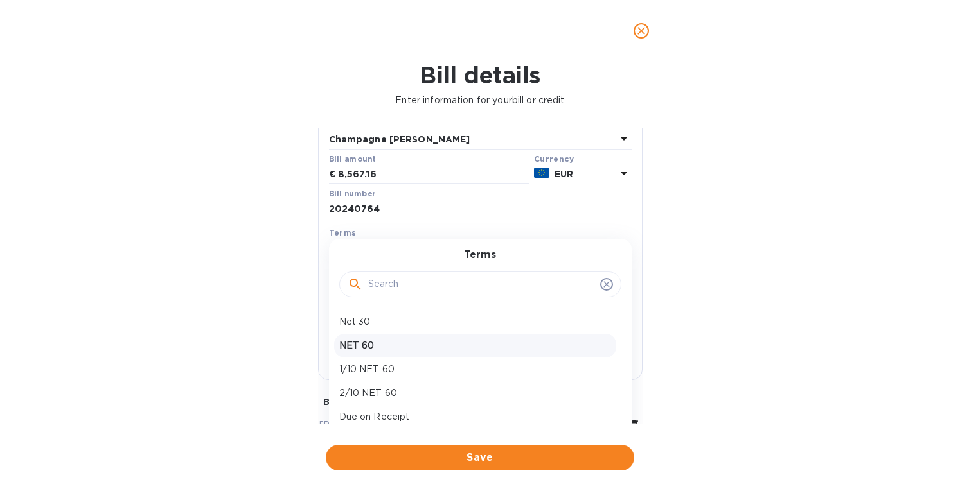
click at [372, 349] on p "NET 60" at bounding box center [475, 345] width 272 height 13
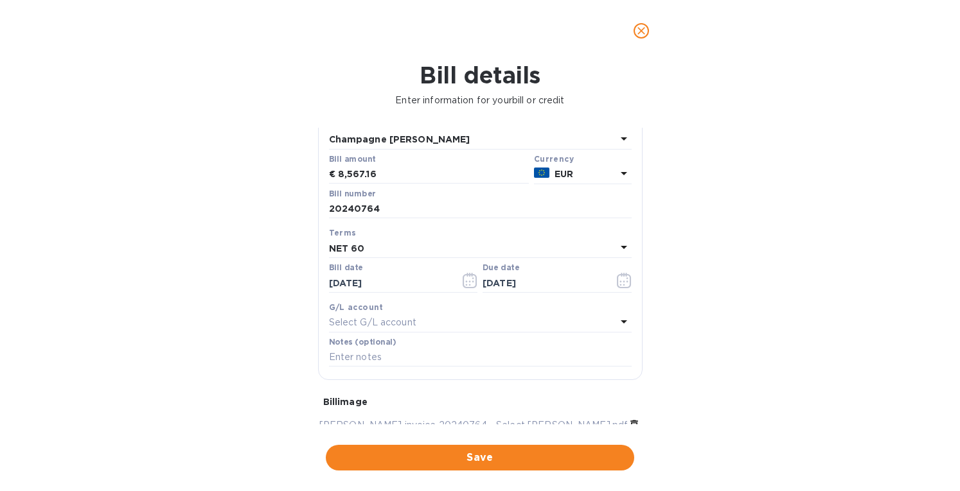
click at [367, 245] on div "NET 60" at bounding box center [472, 249] width 287 height 18
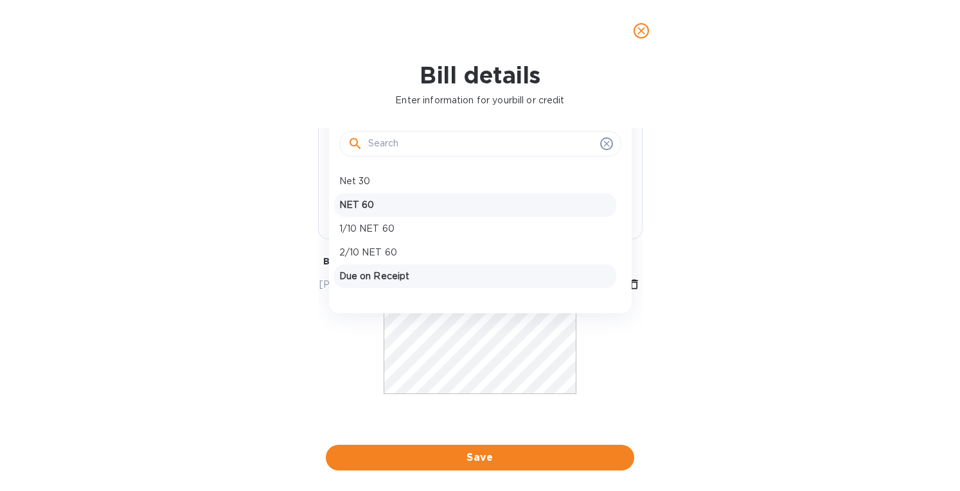
scroll to position [114, 0]
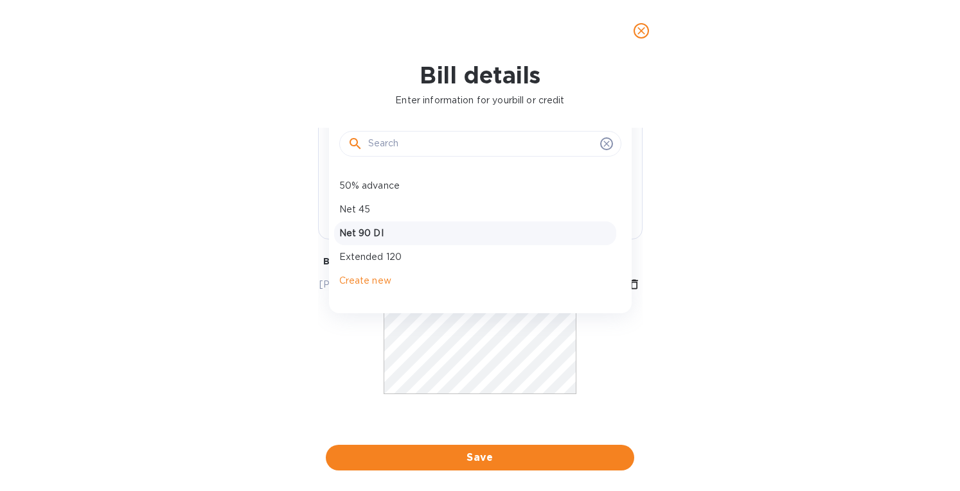
click at [375, 231] on p "Net 90 DI" at bounding box center [475, 233] width 272 height 13
type input "[DATE]"
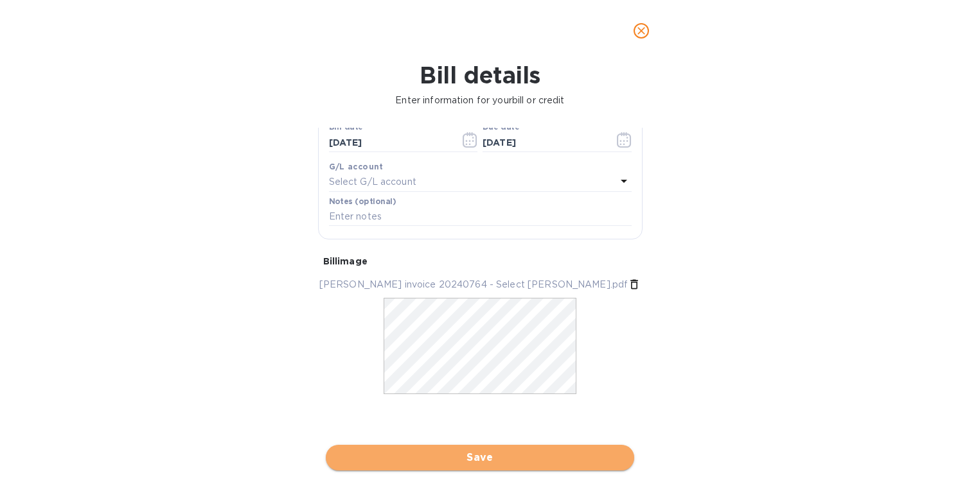
click at [462, 457] on span "Save" at bounding box center [480, 457] width 288 height 15
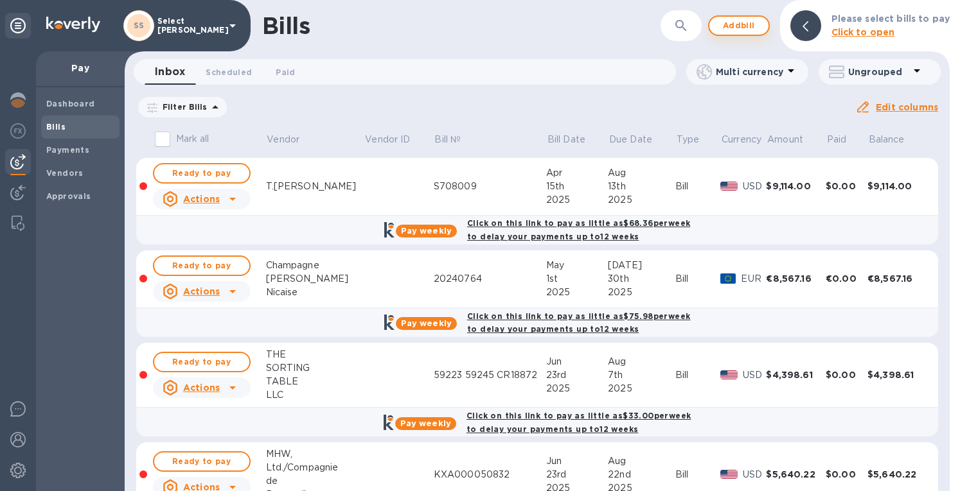
click at [745, 21] on span "Add bill" at bounding box center [738, 25] width 39 height 15
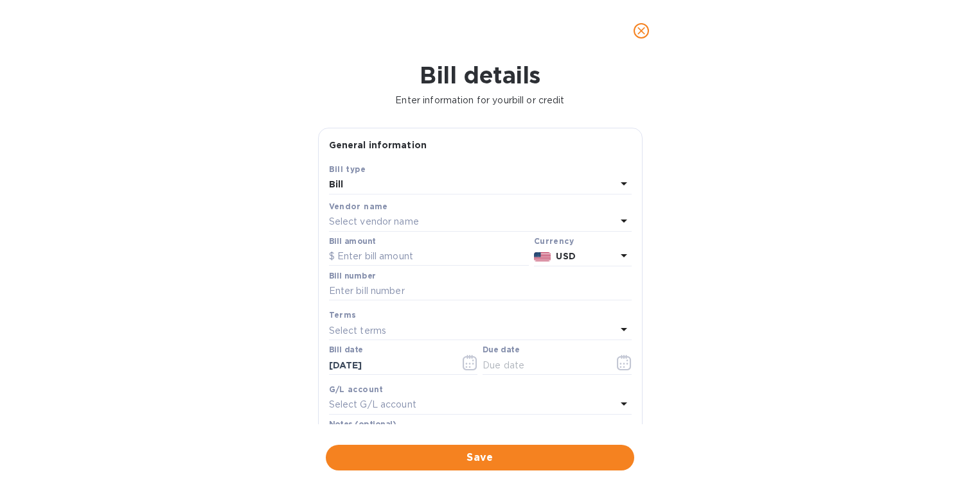
click at [373, 215] on div "Select vendor name" at bounding box center [472, 222] width 287 height 18
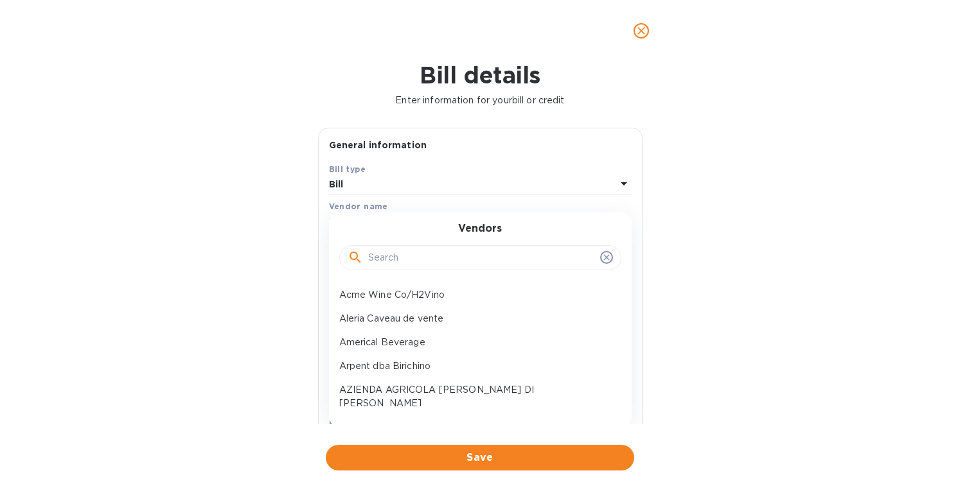
click at [380, 256] on input "text" at bounding box center [481, 258] width 227 height 19
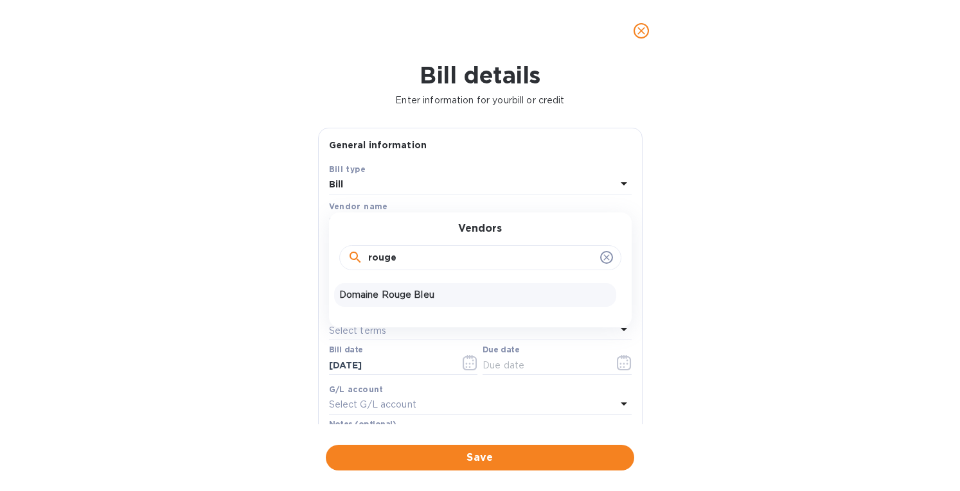
type input "rouge"
click at [384, 290] on p "Domaine Rouge Bleu" at bounding box center [475, 294] width 272 height 13
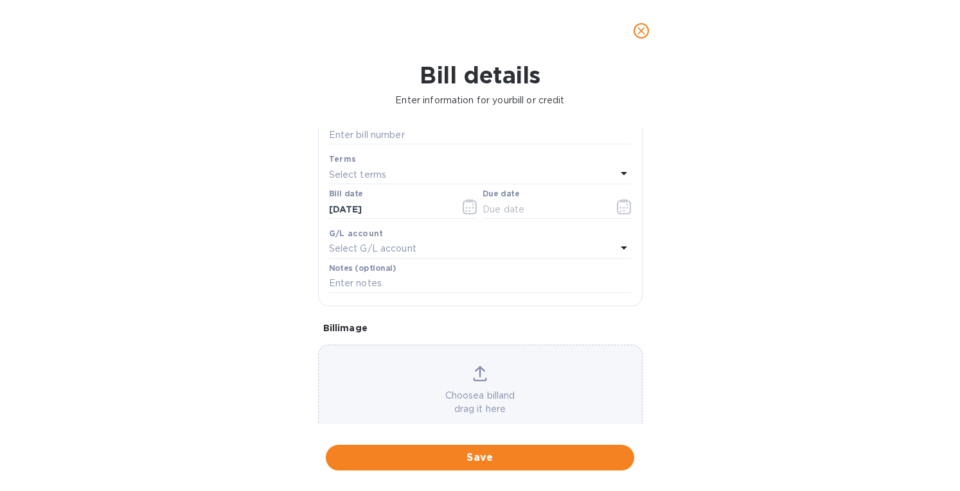
scroll to position [184, 0]
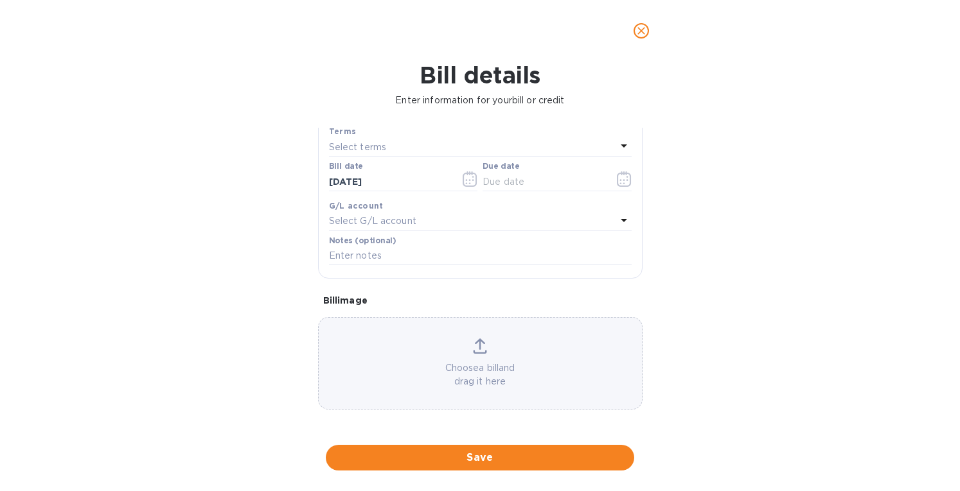
click at [486, 337] on div "Choose a bill and drag it here" at bounding box center [480, 363] width 324 height 93
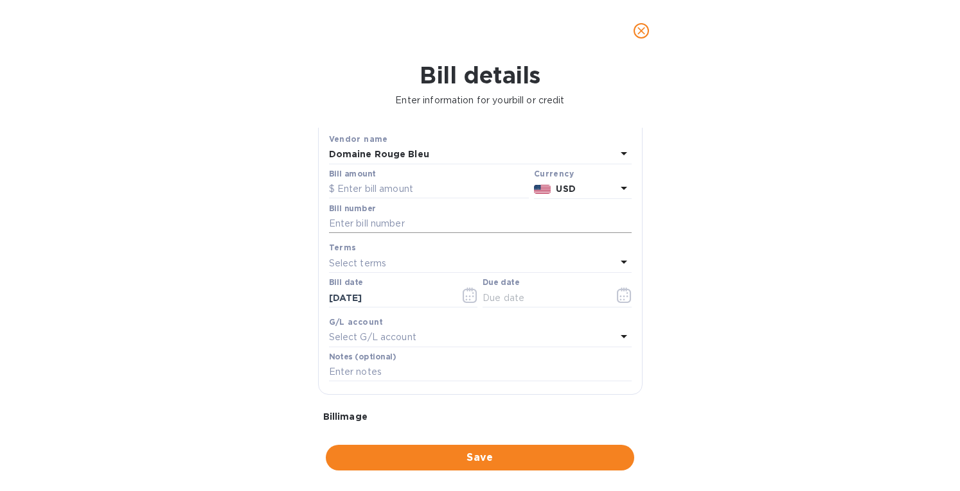
scroll to position [55, 0]
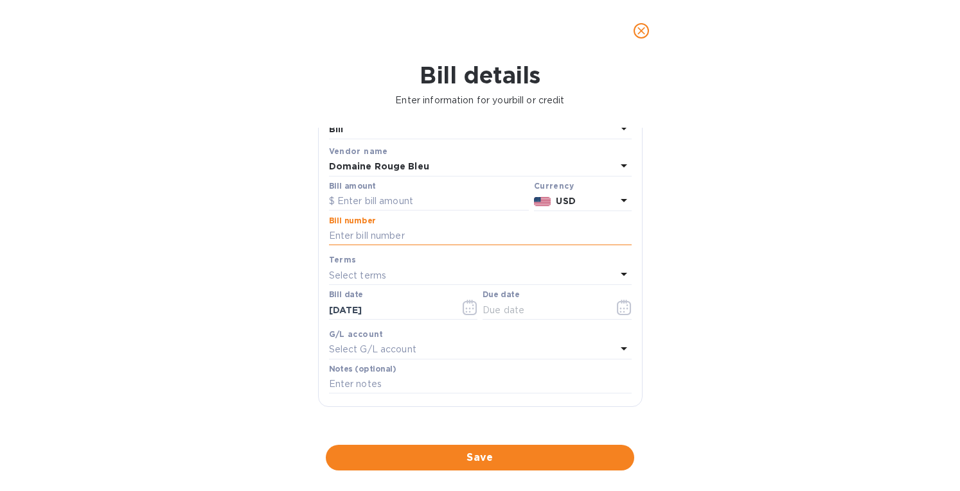
click at [366, 238] on input "text" at bounding box center [480, 236] width 303 height 19
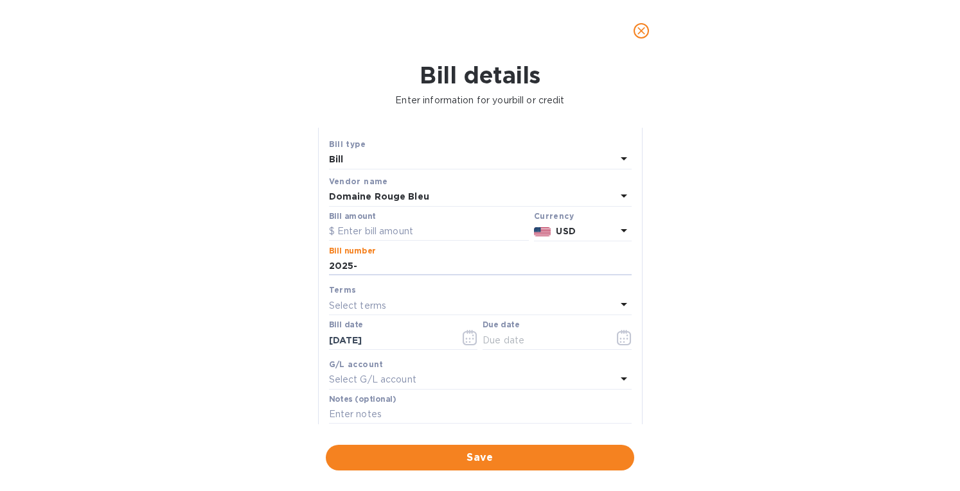
scroll to position [0, 0]
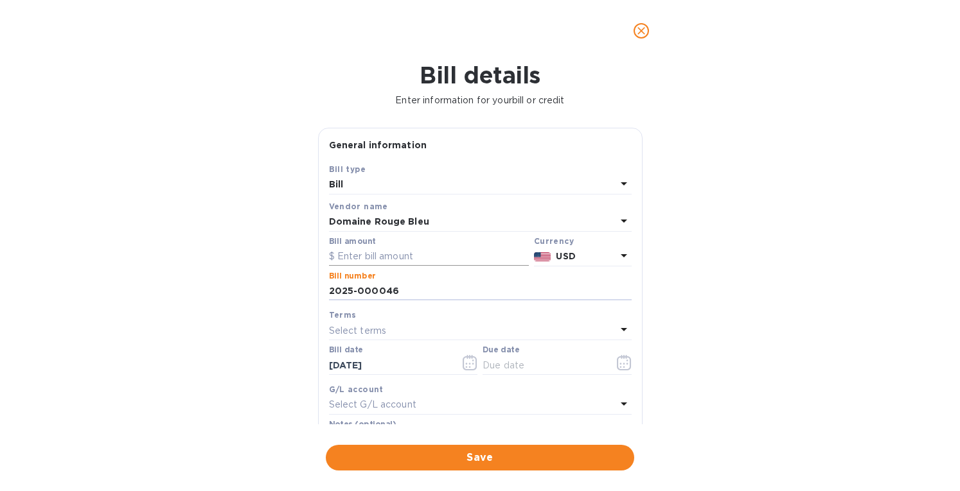
type input "2025-000046"
click at [367, 256] on input "text" at bounding box center [429, 256] width 200 height 19
type input "3,958.20"
click at [576, 255] on p "USD" at bounding box center [586, 256] width 60 height 13
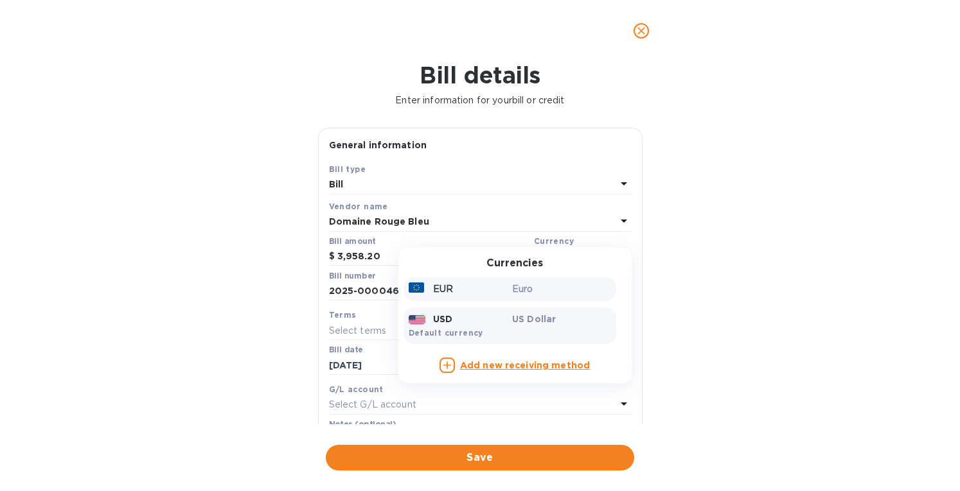
click at [479, 296] on div "EUR" at bounding box center [458, 289] width 104 height 19
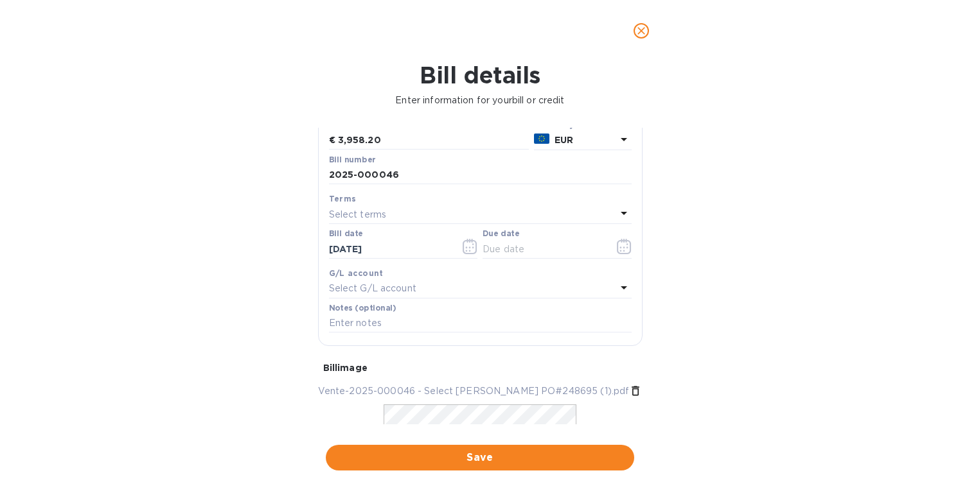
scroll to position [128, 0]
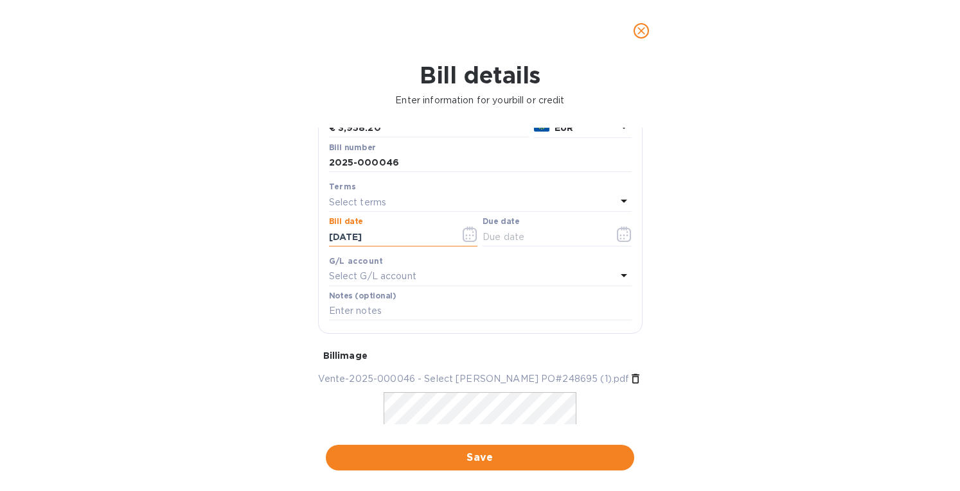
drag, startPoint x: 388, startPoint y: 234, endPoint x: 302, endPoint y: 236, distance: 86.1
click at [302, 236] on div "Bill details Enter information for your bill or credit General information Save…" at bounding box center [480, 277] width 960 height 430
type input "[DATE]"
click at [407, 194] on div "Select terms" at bounding box center [472, 202] width 287 height 18
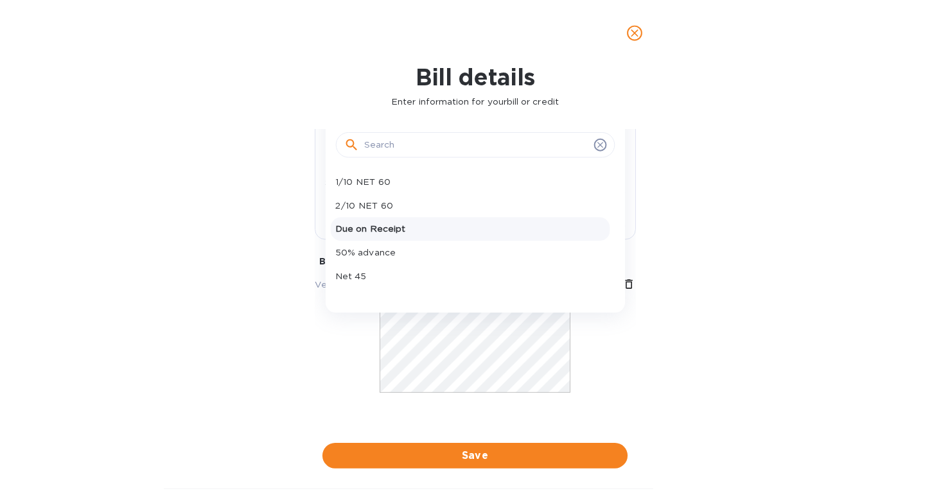
scroll to position [114, 0]
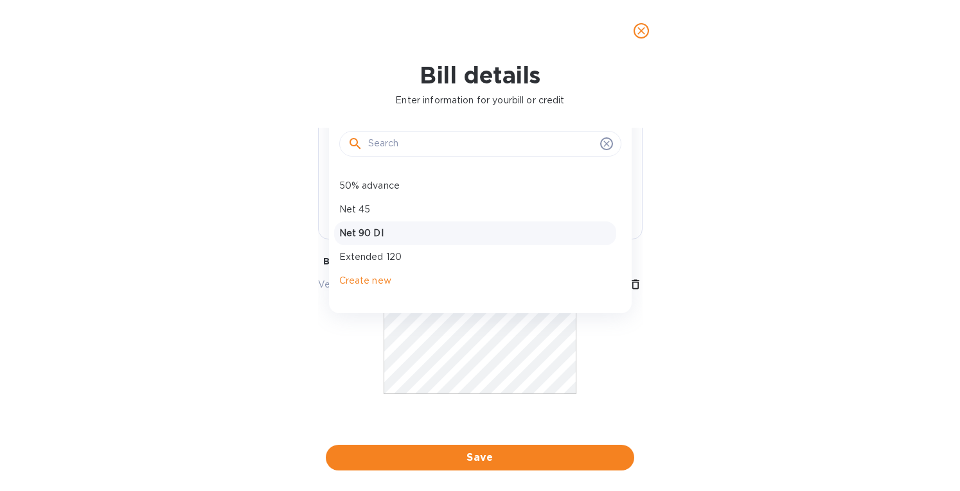
click at [360, 222] on div "Net 90 DI" at bounding box center [475, 234] width 282 height 24
type input "[DATE]"
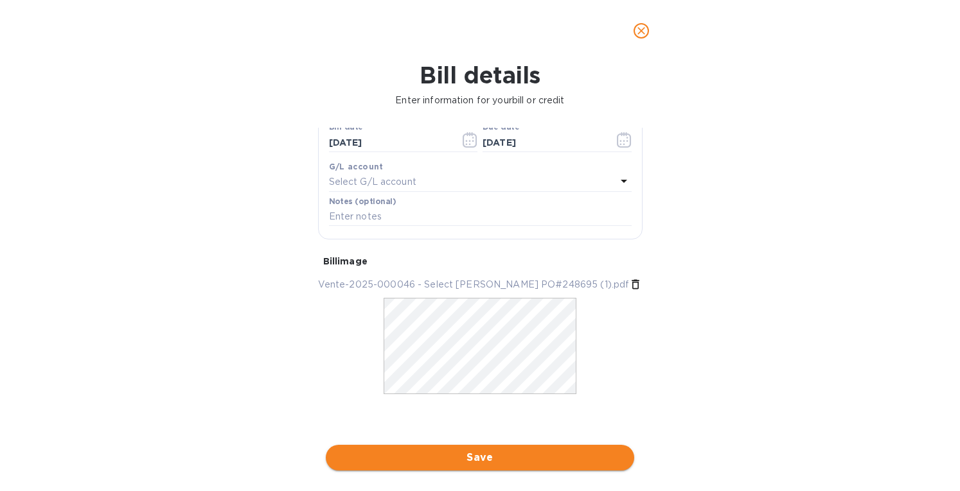
click at [428, 455] on span "Save" at bounding box center [480, 457] width 288 height 15
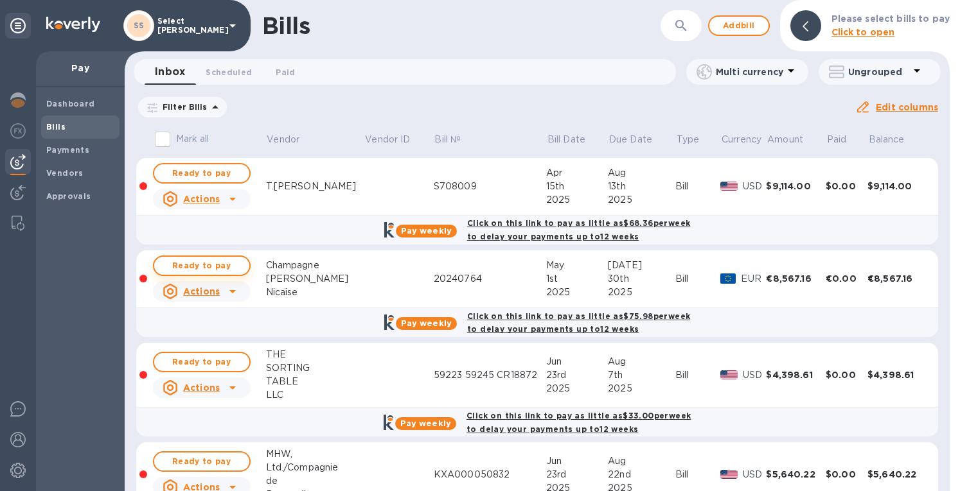
click at [211, 264] on span "Ready to pay" at bounding box center [201, 265] width 75 height 15
click at [200, 265] on span "Ready to pay" at bounding box center [201, 265] width 75 height 15
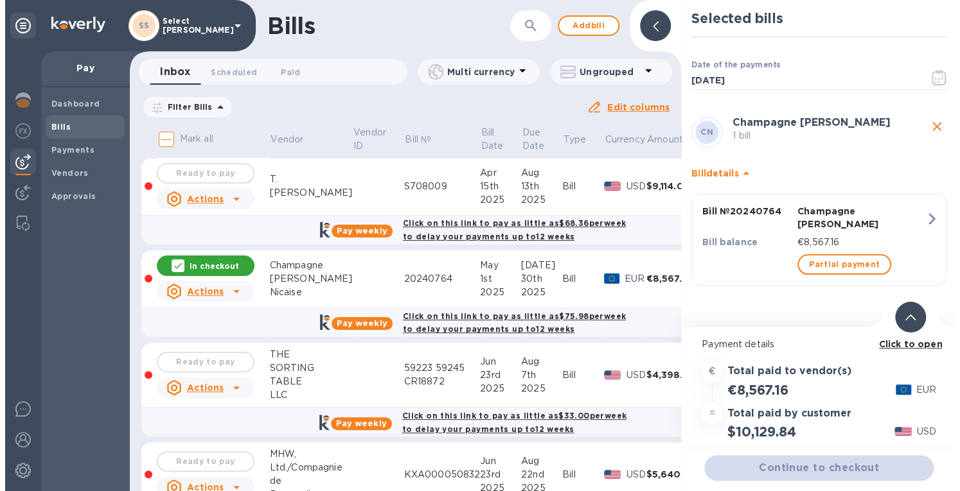
scroll to position [0, 0]
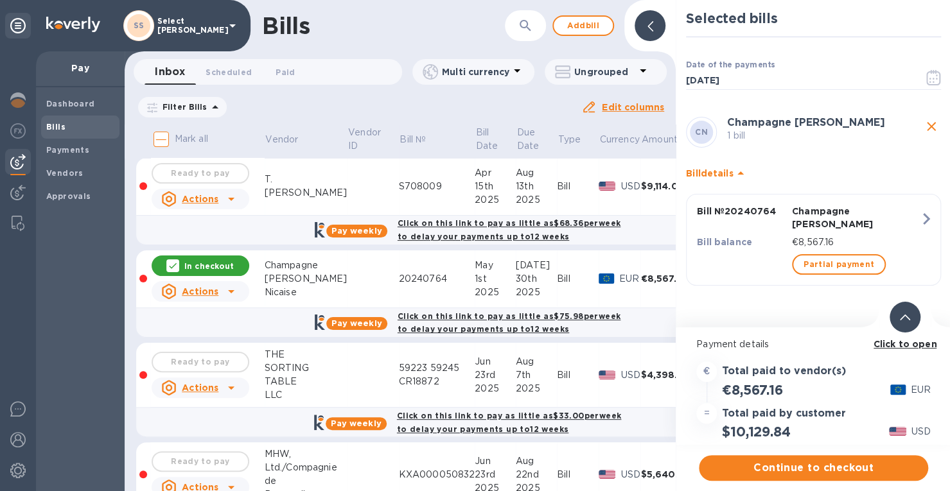
click at [0, 0] on div "Due date : [DATE] to [DATE]" at bounding box center [0, 0] width 0 height 0
click at [0, 0] on icon at bounding box center [0, 0] width 0 height 0
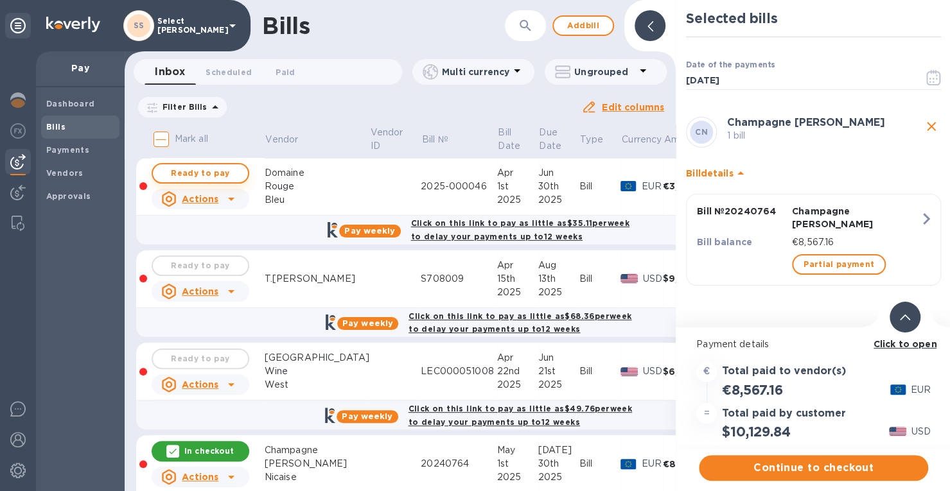
click at [200, 174] on span "Ready to pay" at bounding box center [200, 173] width 75 height 15
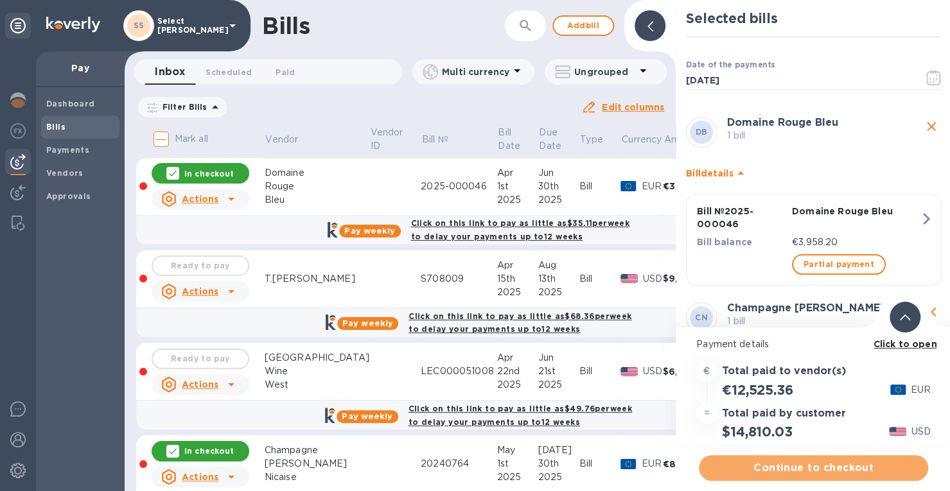
click at [771, 468] on span "Continue to checkout" at bounding box center [813, 468] width 209 height 15
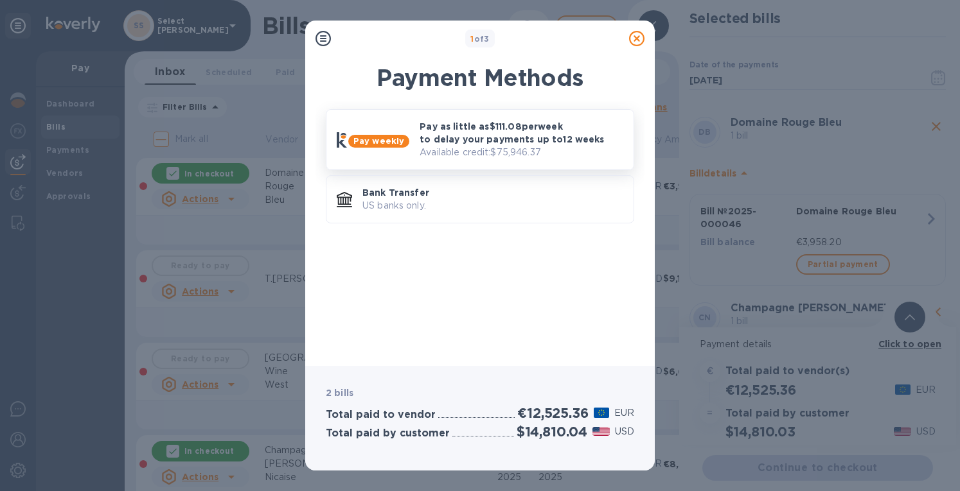
click at [454, 143] on p "Pay as little as $111.08 per week to delay your payments up to 12 weeks" at bounding box center [521, 133] width 204 height 26
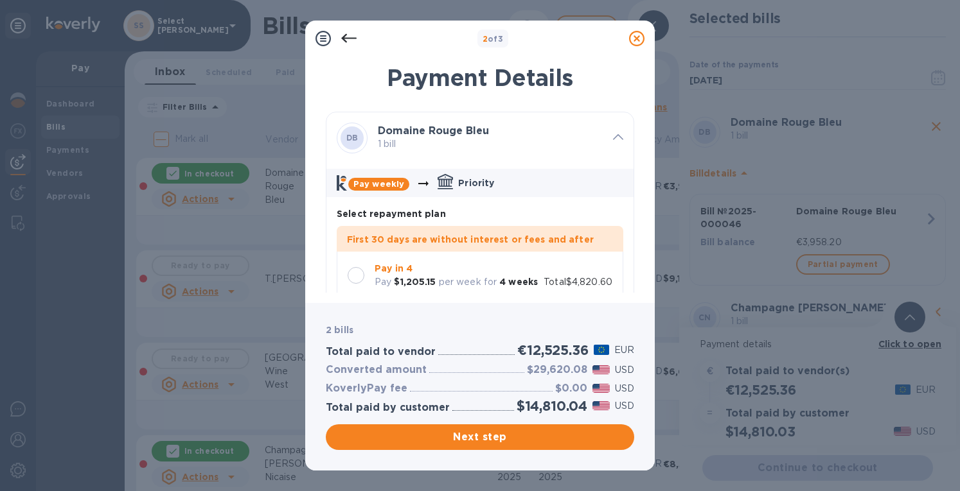
scroll to position [23, 0]
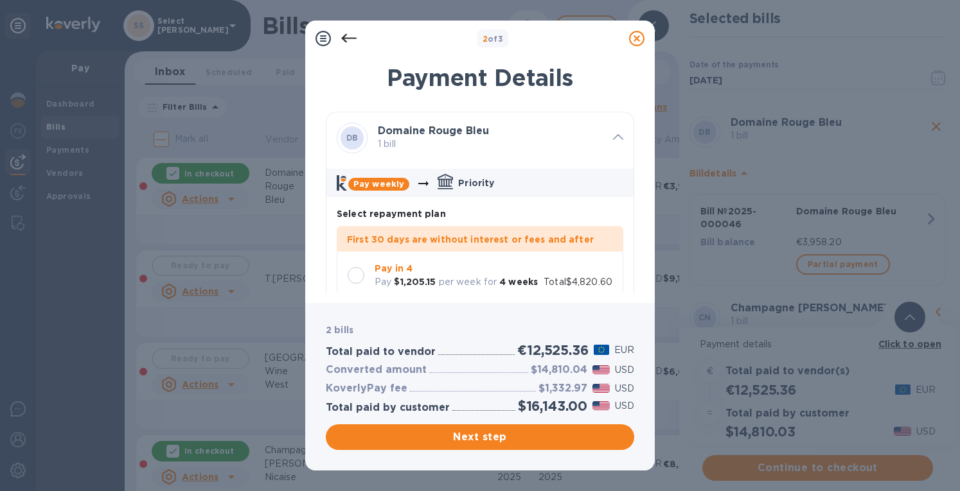
click at [349, 274] on div at bounding box center [356, 275] width 17 height 17
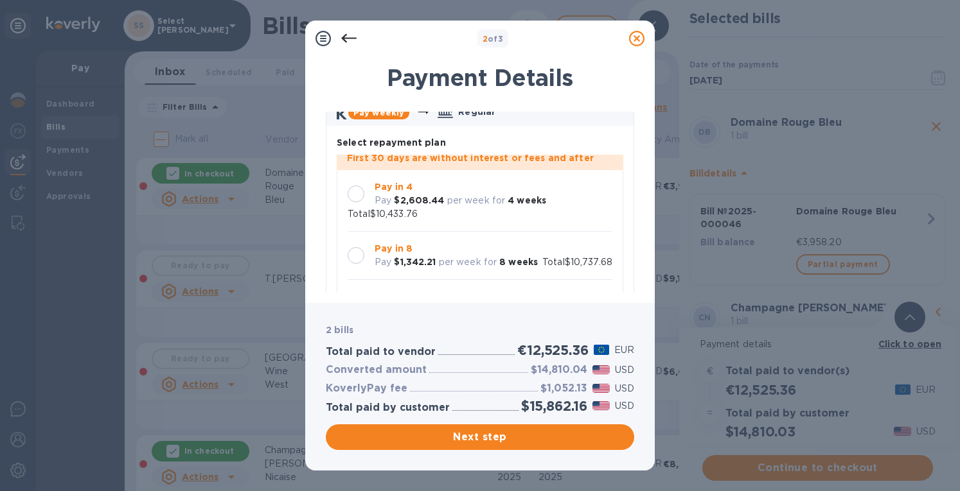
scroll to position [642, 0]
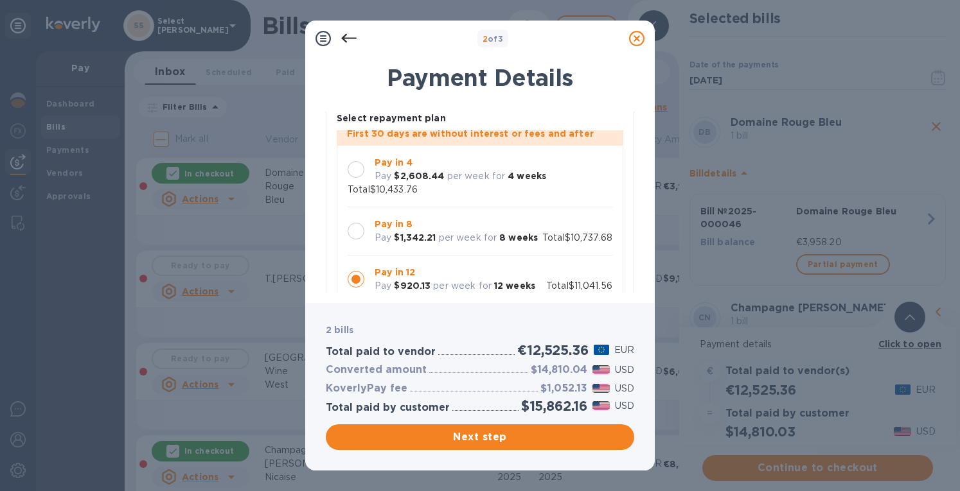
click at [360, 161] on div at bounding box center [356, 169] width 17 height 17
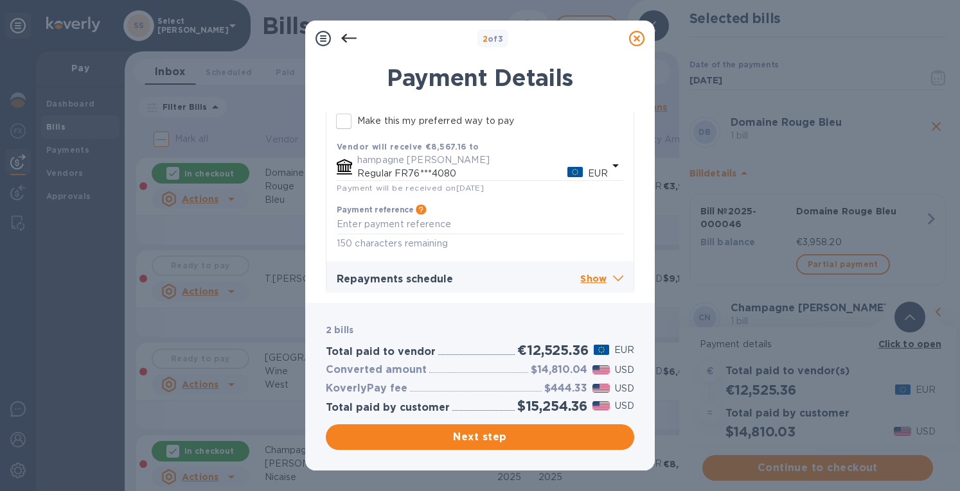
scroll to position [905, 0]
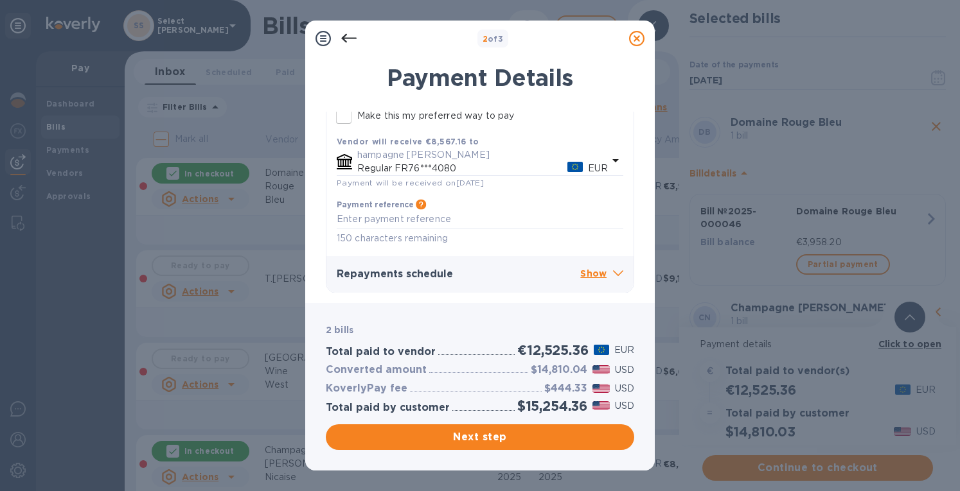
click at [493, 422] on div "Next step" at bounding box center [479, 437] width 313 height 31
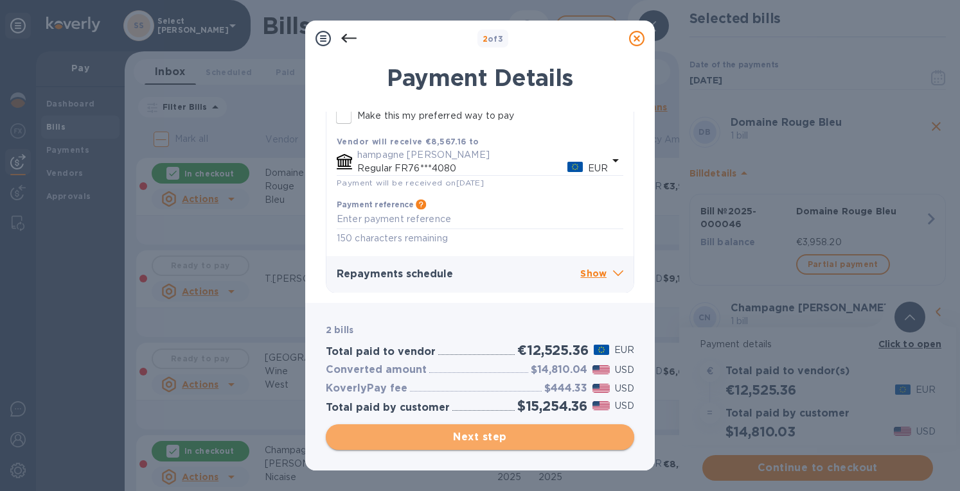
click at [489, 433] on span "Next step" at bounding box center [480, 437] width 288 height 15
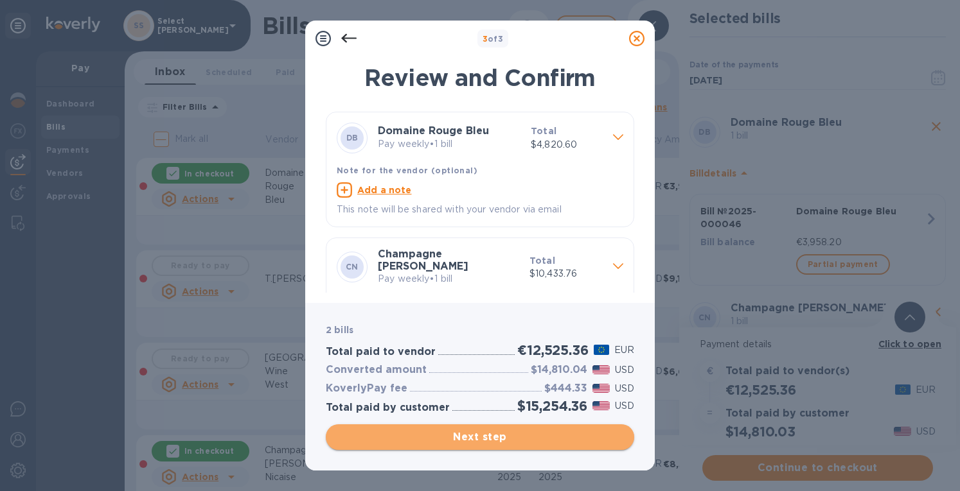
click at [459, 440] on span "Next step" at bounding box center [480, 437] width 288 height 15
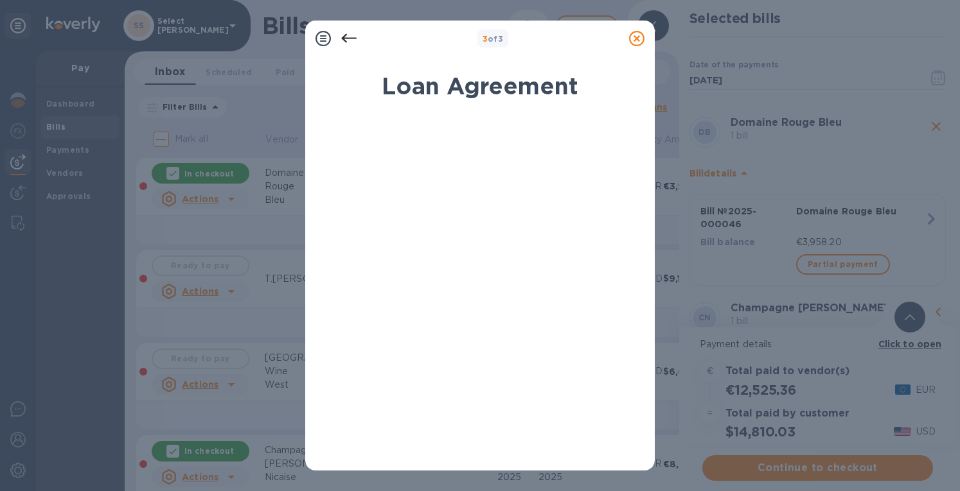
scroll to position [226, 0]
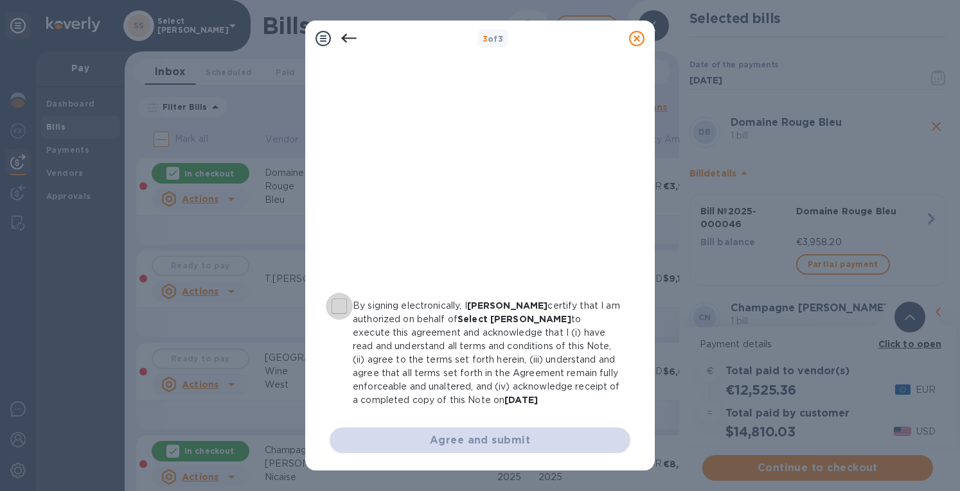
click at [330, 303] on input "By signing electronically, I [PERSON_NAME] certify that I am authorized on beha…" at bounding box center [339, 306] width 27 height 27
checkbox input "true"
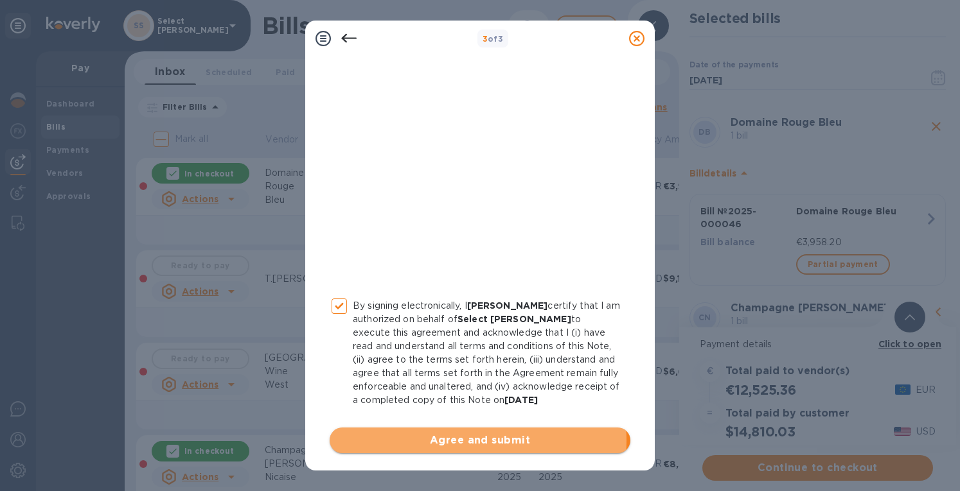
click at [452, 440] on span "Agree and submit" at bounding box center [480, 440] width 280 height 15
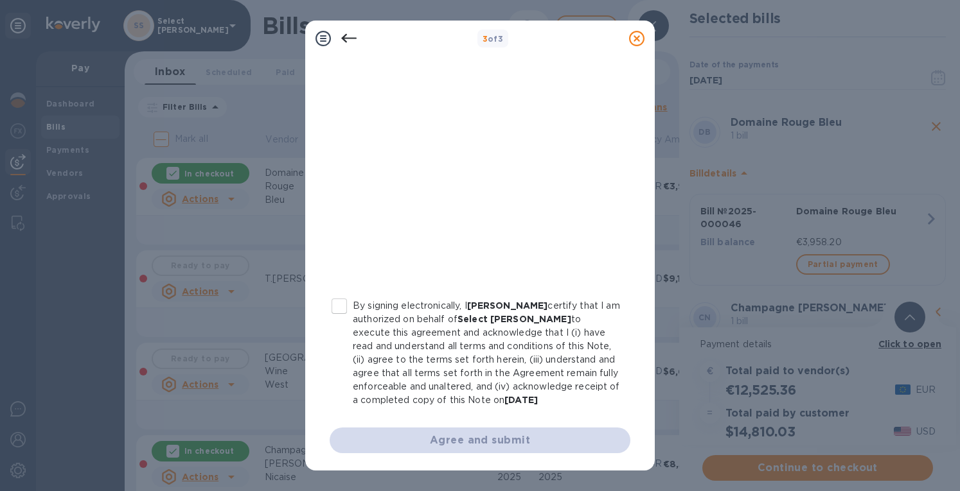
click at [338, 291] on div at bounding box center [480, 95] width 301 height 410
click at [338, 305] on input "By signing electronically, I [PERSON_NAME] certify that I am authorized on beha…" at bounding box center [339, 306] width 27 height 27
checkbox input "true"
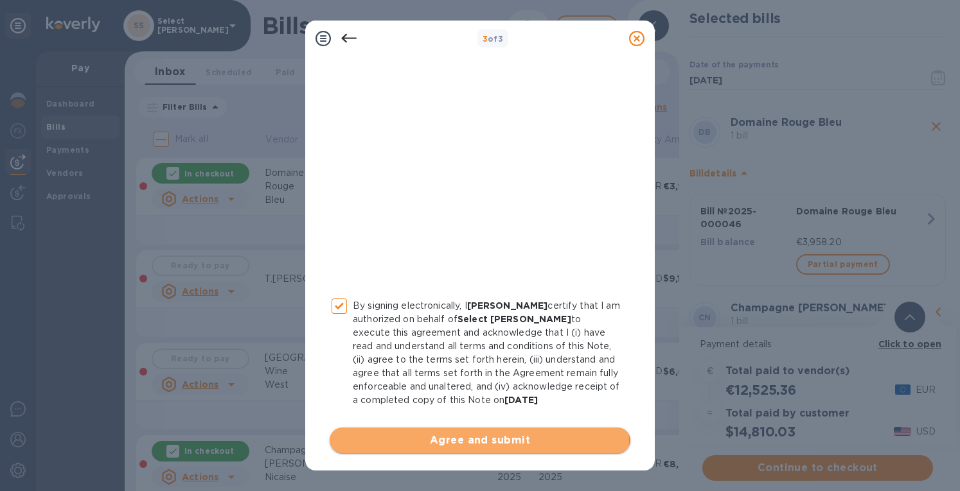
click at [479, 442] on span "Agree and submit" at bounding box center [480, 440] width 280 height 15
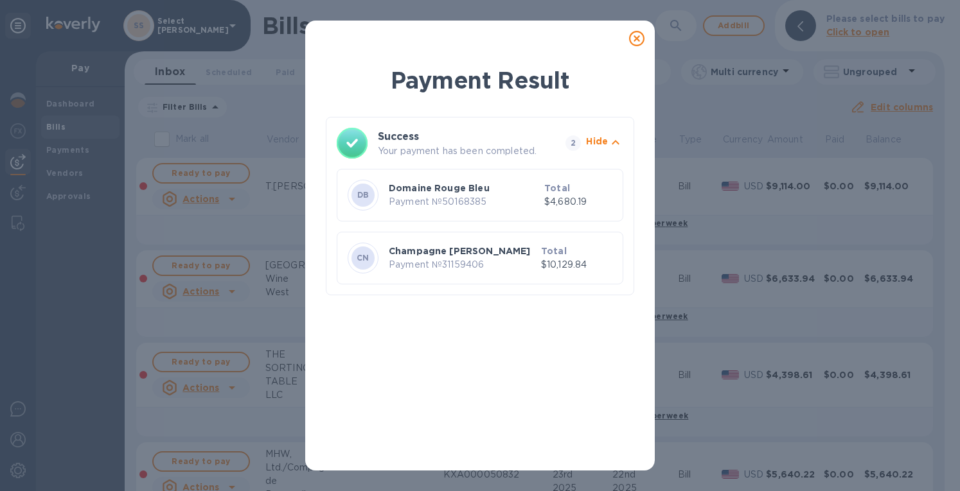
click at [635, 26] on div at bounding box center [637, 39] width 26 height 26
click at [635, 37] on icon at bounding box center [636, 38] width 15 height 15
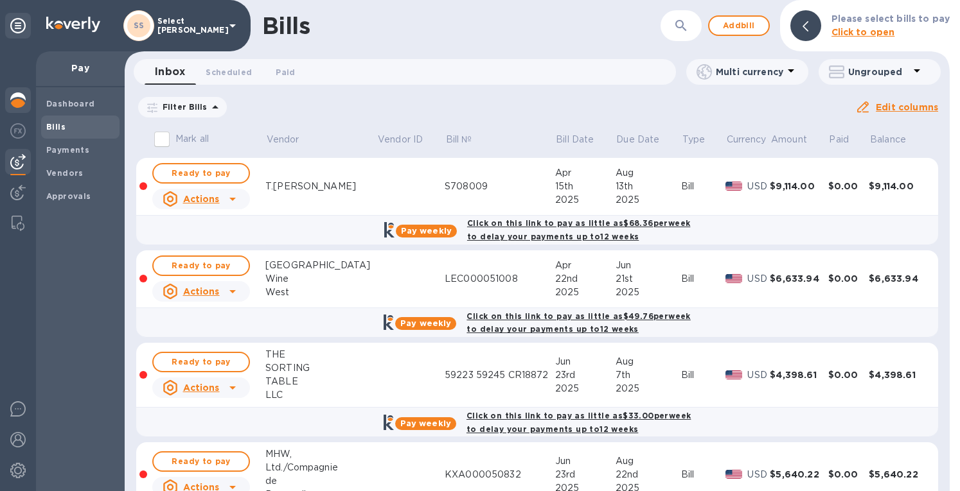
click at [18, 101] on img at bounding box center [17, 100] width 15 height 15
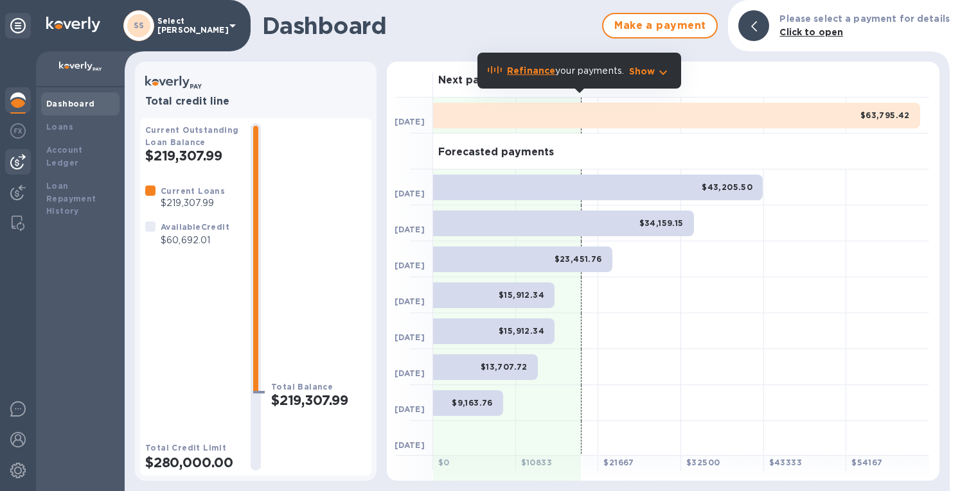
click at [14, 161] on img at bounding box center [17, 161] width 15 height 15
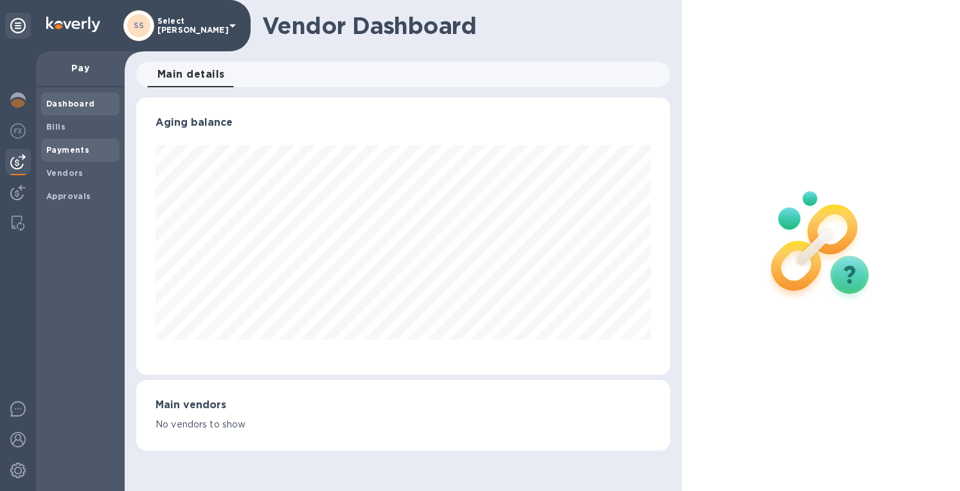
click at [69, 154] on b "Payments" at bounding box center [67, 150] width 43 height 10
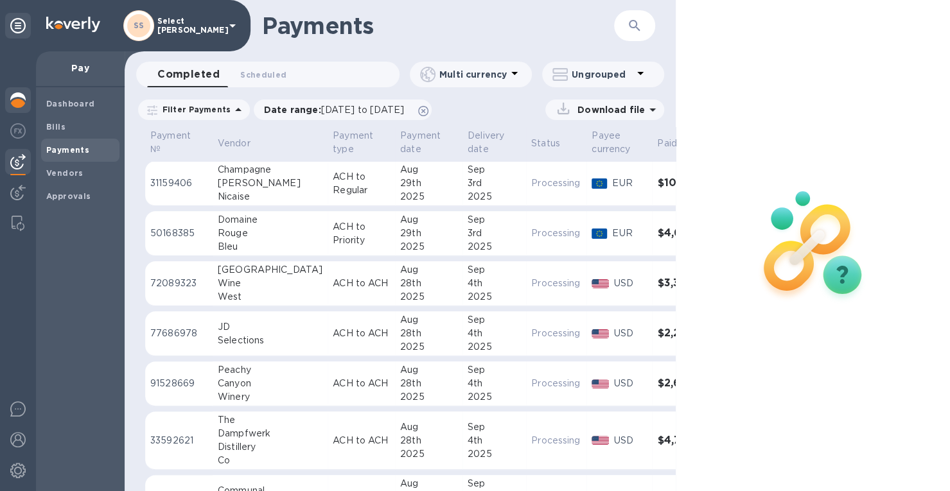
click at [17, 101] on img at bounding box center [17, 100] width 15 height 15
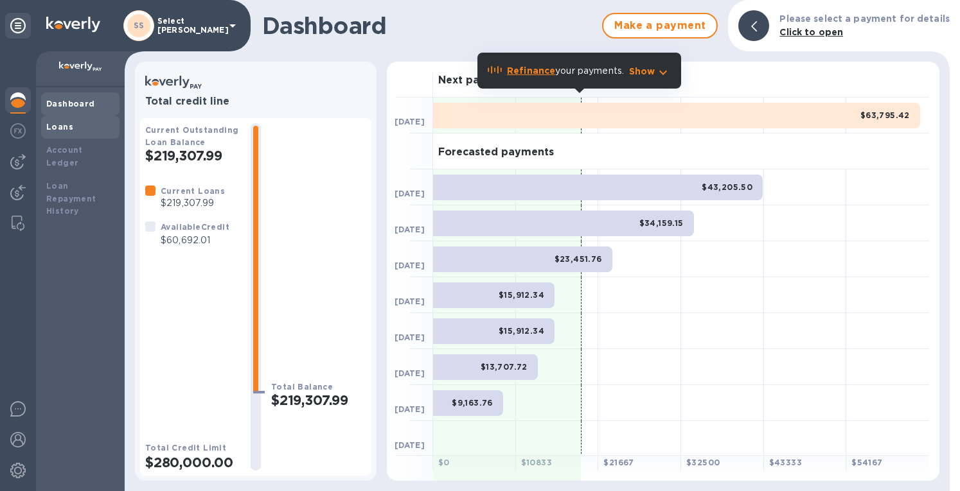
click at [64, 130] on b "Loans" at bounding box center [59, 127] width 27 height 10
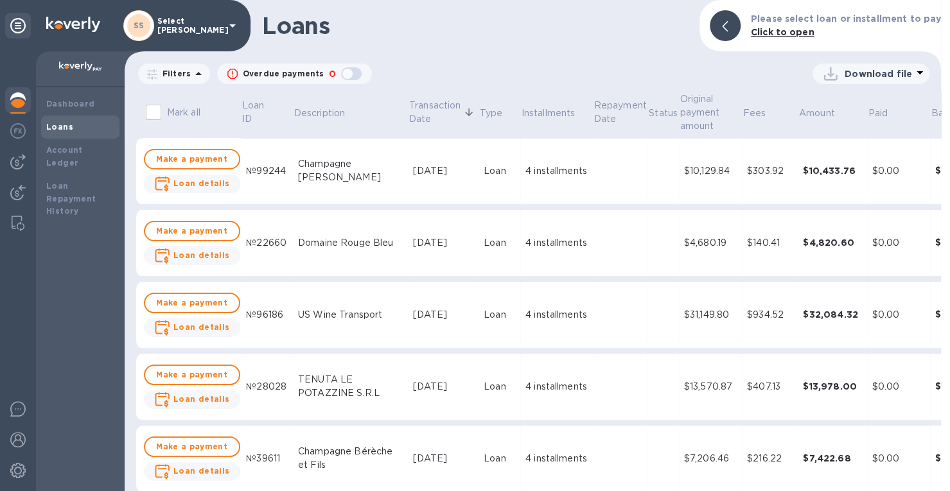
click at [170, 71] on p "Filters" at bounding box center [173, 73] width 33 height 11
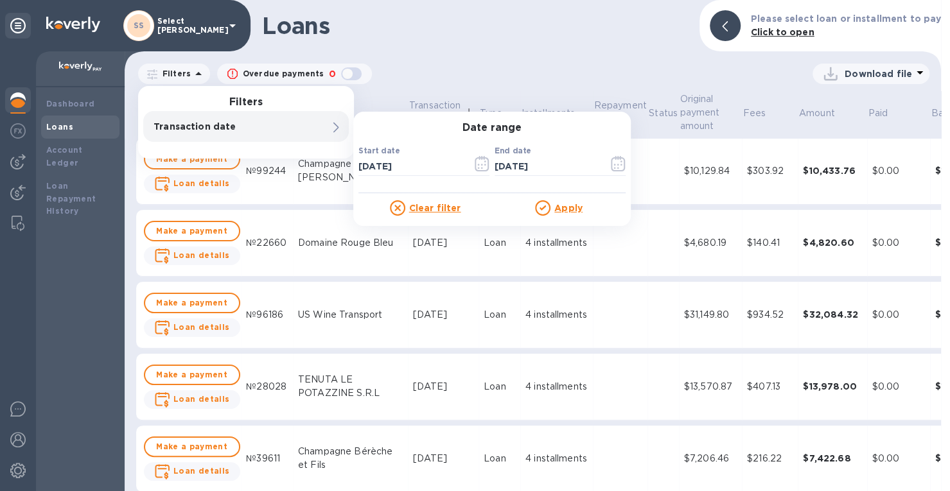
click at [564, 209] on u "Apply" at bounding box center [568, 208] width 28 height 10
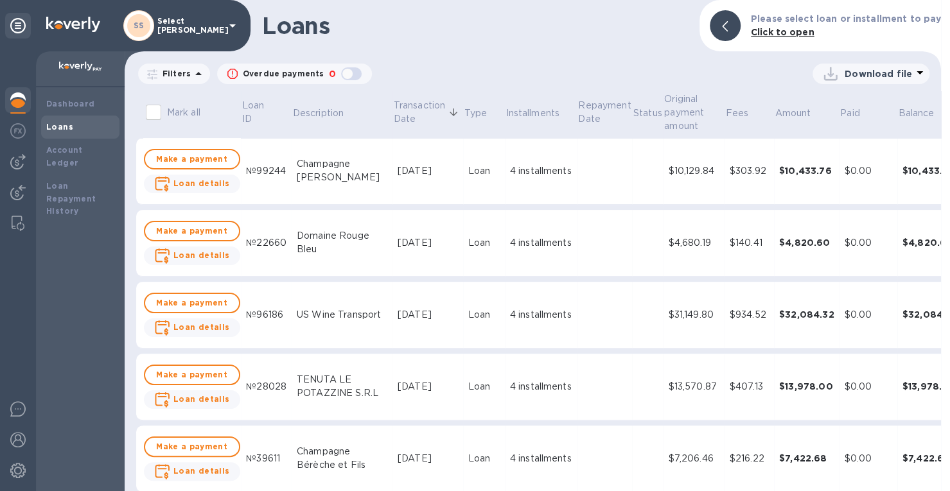
click at [835, 73] on icon at bounding box center [830, 74] width 21 height 21
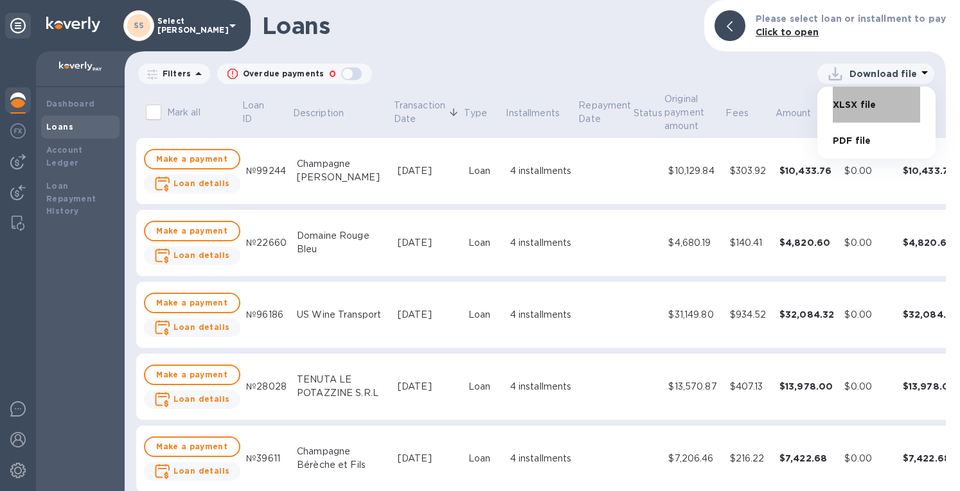
click at [833, 98] on li "XLSX file" at bounding box center [876, 105] width 87 height 36
